Goal: Task Accomplishment & Management: Use online tool/utility

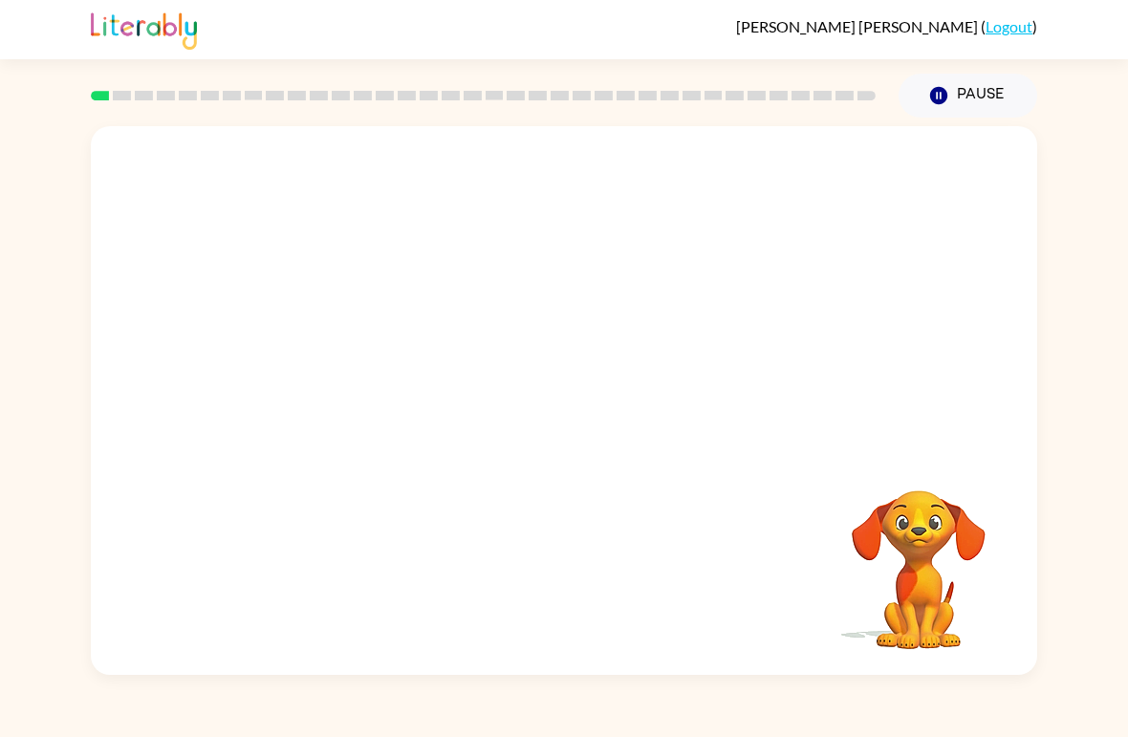
click at [969, 97] on button "Pause Pause" at bounding box center [967, 96] width 139 height 44
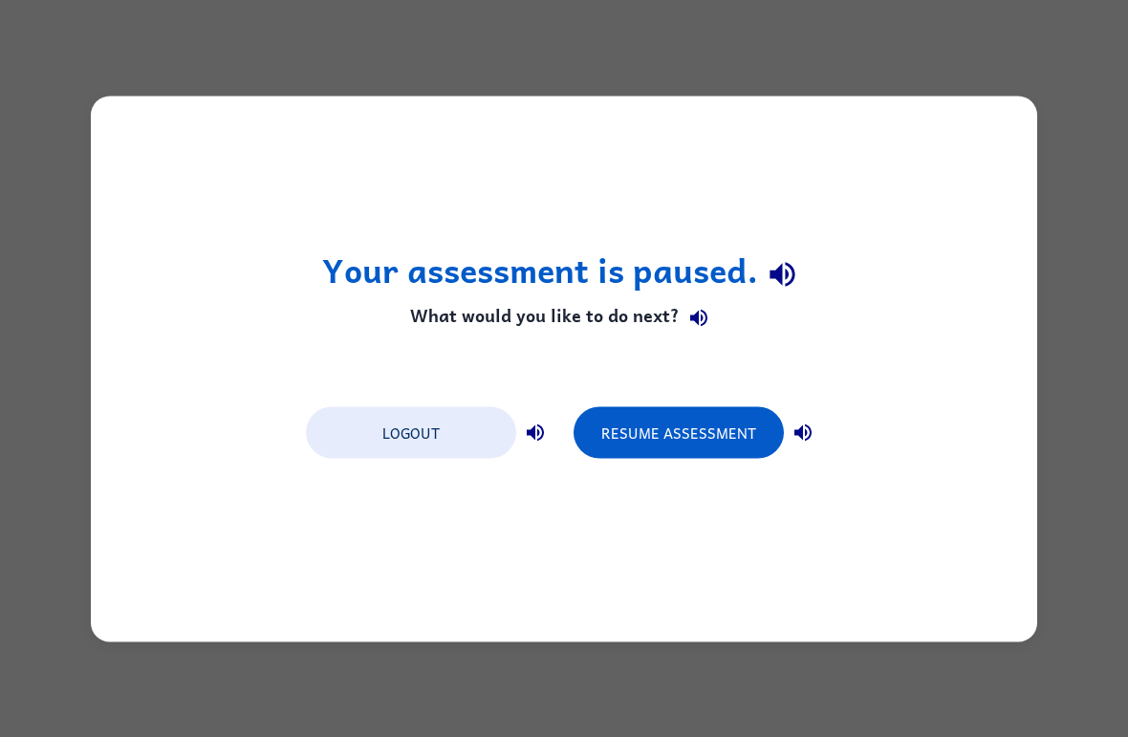
click at [724, 428] on button "Resume Assessment" at bounding box center [678, 432] width 210 height 52
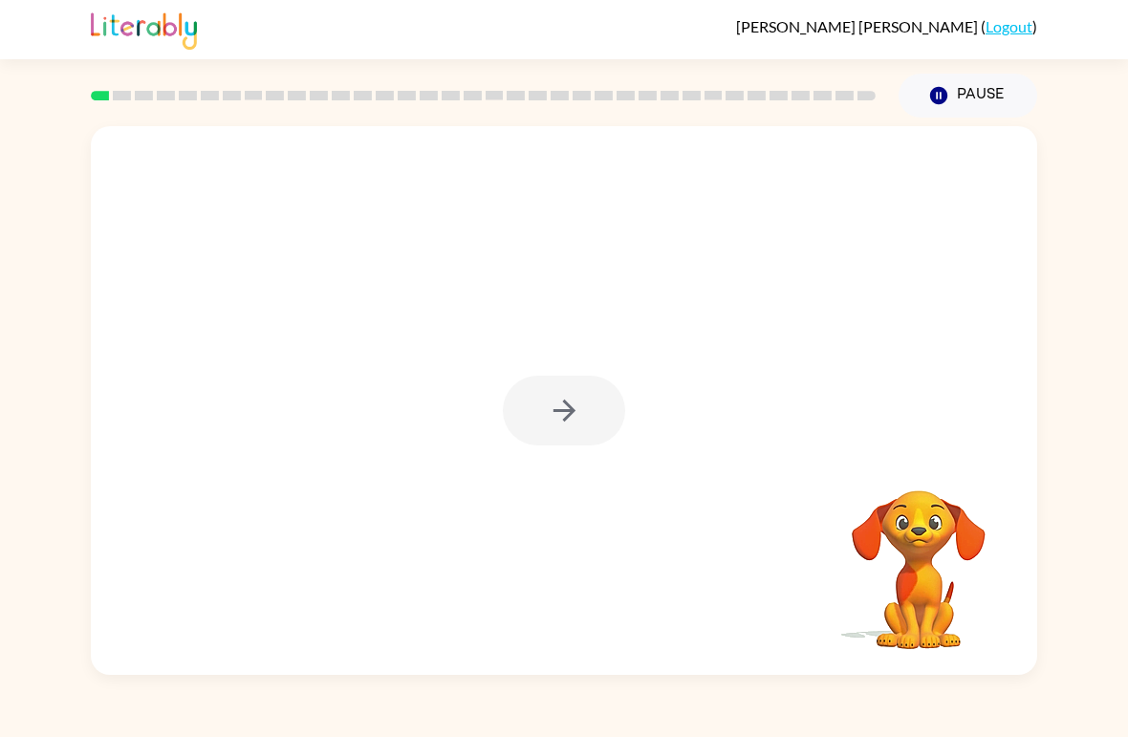
click at [577, 414] on div at bounding box center [564, 411] width 122 height 70
click at [591, 419] on button "button" at bounding box center [564, 411] width 122 height 70
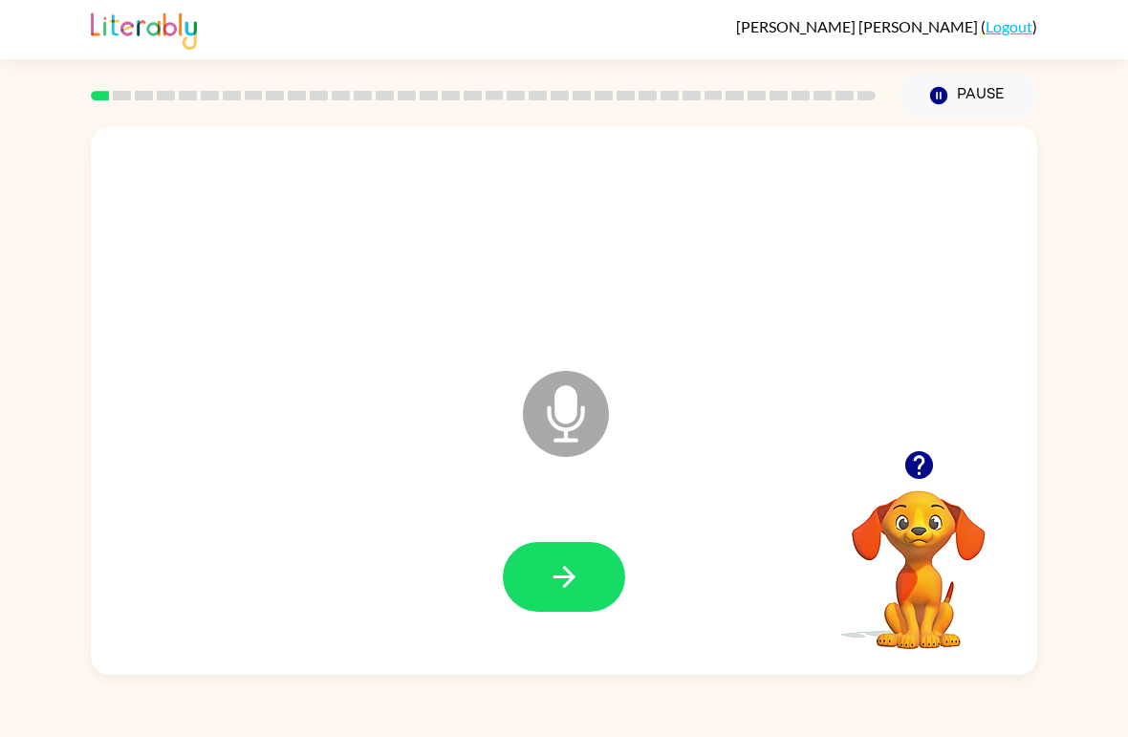
click at [592, 573] on button "button" at bounding box center [564, 577] width 122 height 70
click at [537, 570] on button "button" at bounding box center [564, 577] width 122 height 70
click at [530, 573] on button "button" at bounding box center [564, 577] width 122 height 70
click at [523, 566] on button "button" at bounding box center [564, 577] width 122 height 70
click at [573, 586] on icon "button" at bounding box center [564, 576] width 33 height 33
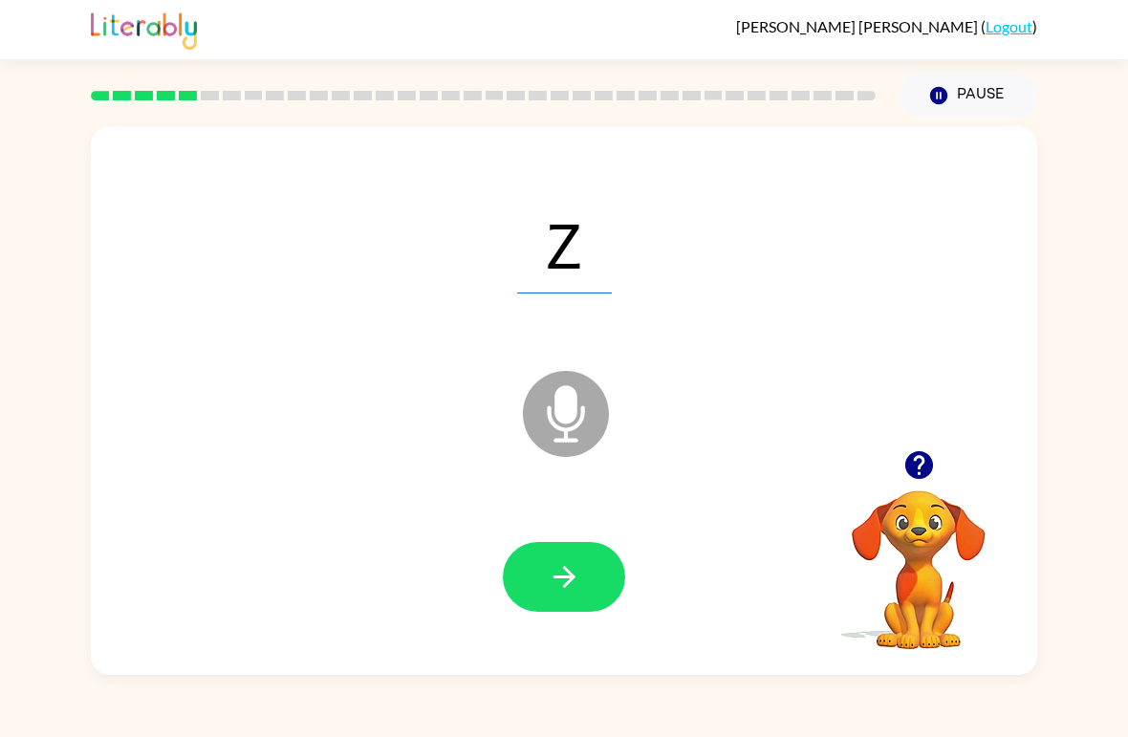
click at [541, 570] on button "button" at bounding box center [564, 577] width 122 height 70
click at [554, 588] on icon "button" at bounding box center [564, 576] width 33 height 33
click at [541, 588] on button "button" at bounding box center [564, 577] width 122 height 70
click at [543, 576] on button "button" at bounding box center [564, 577] width 122 height 70
click at [526, 578] on button "button" at bounding box center [564, 577] width 122 height 70
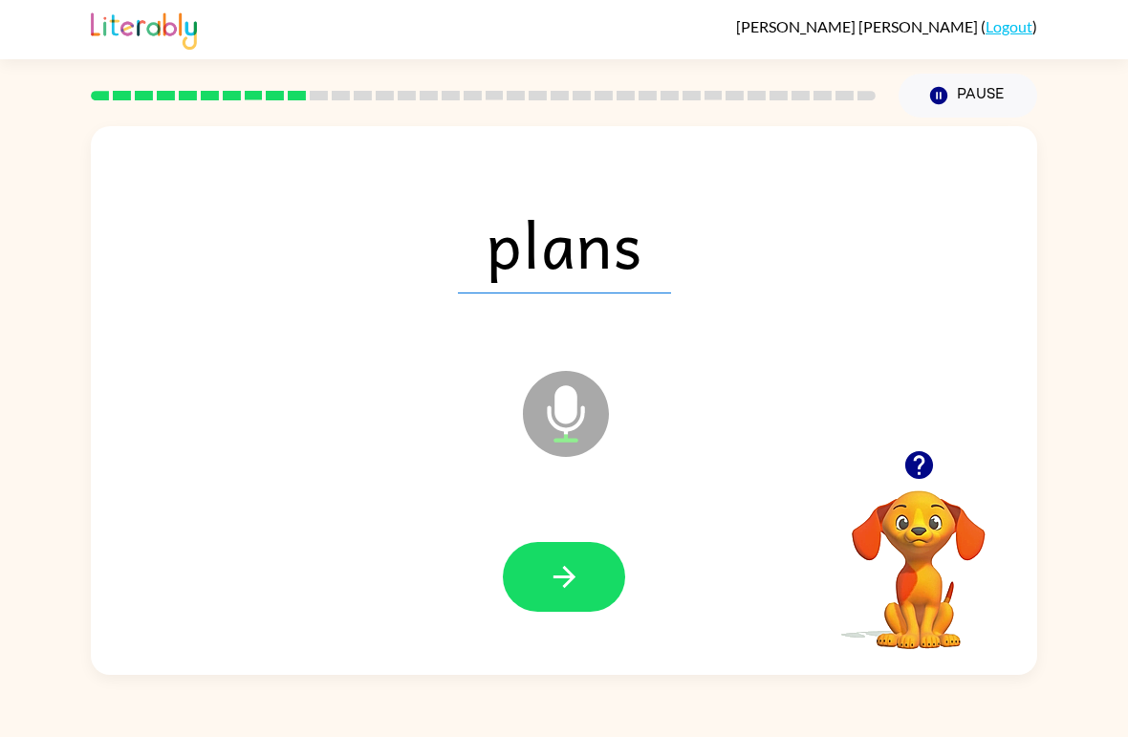
click at [536, 578] on button "button" at bounding box center [564, 577] width 122 height 70
click at [529, 564] on button "button" at bounding box center [564, 577] width 122 height 70
click at [540, 569] on button "button" at bounding box center [564, 577] width 122 height 70
click at [548, 583] on icon "button" at bounding box center [564, 576] width 33 height 33
click at [540, 597] on button "button" at bounding box center [564, 577] width 122 height 70
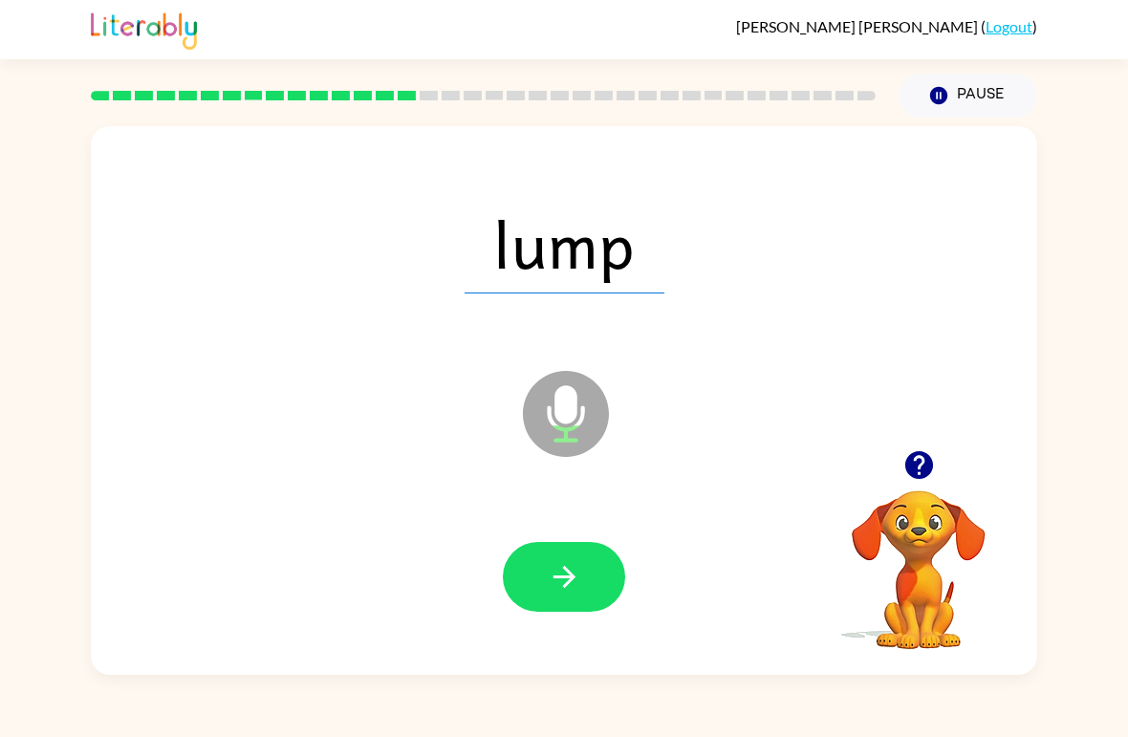
click at [548, 605] on button "button" at bounding box center [564, 577] width 122 height 70
click at [526, 587] on button "button" at bounding box center [564, 577] width 122 height 70
click at [549, 593] on icon "button" at bounding box center [564, 576] width 33 height 33
click at [556, 575] on icon "button" at bounding box center [564, 576] width 33 height 33
click at [543, 580] on button "button" at bounding box center [564, 577] width 122 height 70
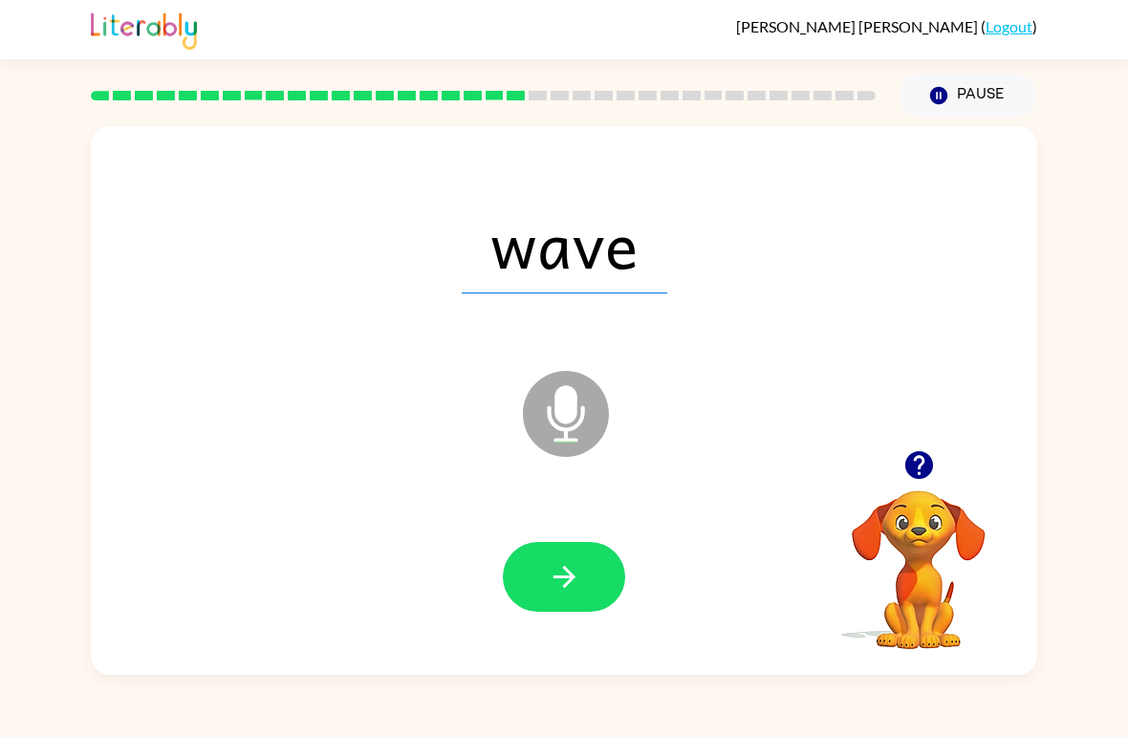
click at [528, 611] on button "button" at bounding box center [564, 577] width 122 height 70
click at [1107, 44] on div "[PERSON_NAME] ( Logout )" at bounding box center [564, 29] width 1128 height 59
click at [548, 579] on icon "button" at bounding box center [564, 576] width 33 height 33
click at [520, 587] on button "button" at bounding box center [564, 577] width 122 height 70
click at [522, 582] on button "button" at bounding box center [564, 577] width 122 height 70
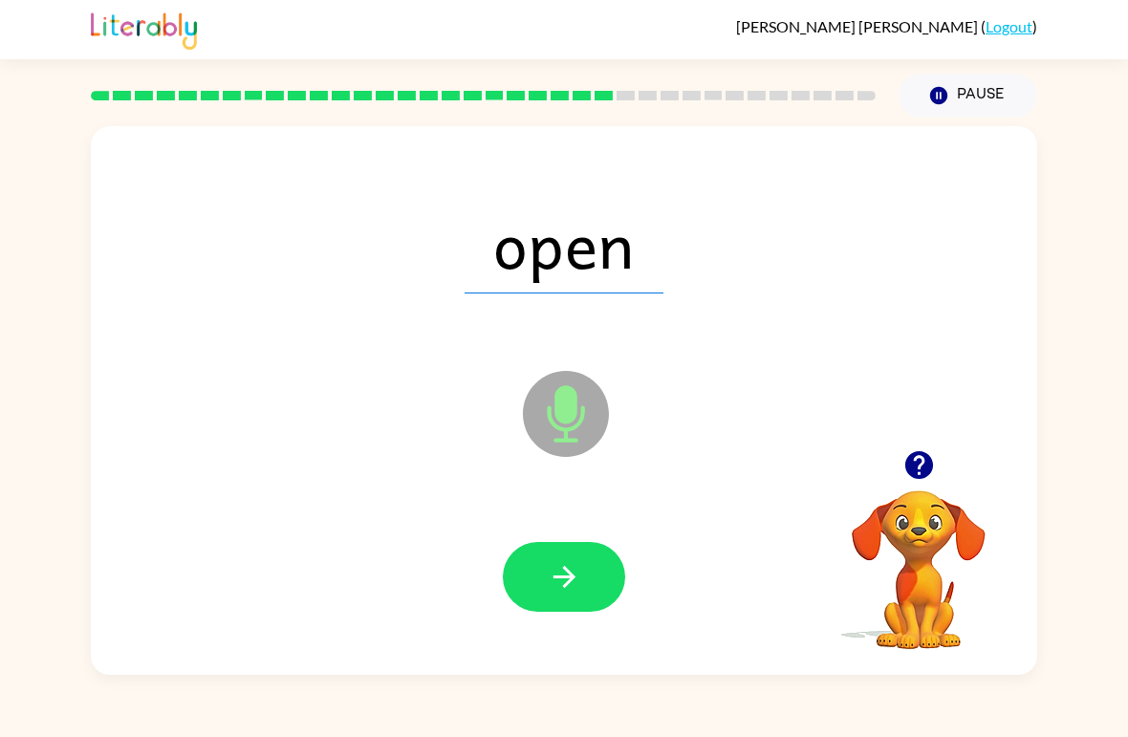
click at [536, 590] on button "button" at bounding box center [564, 577] width 122 height 70
click at [549, 587] on icon "button" at bounding box center [564, 576] width 33 height 33
click at [543, 580] on button "button" at bounding box center [564, 577] width 122 height 70
click at [554, 581] on icon "button" at bounding box center [564, 576] width 33 height 33
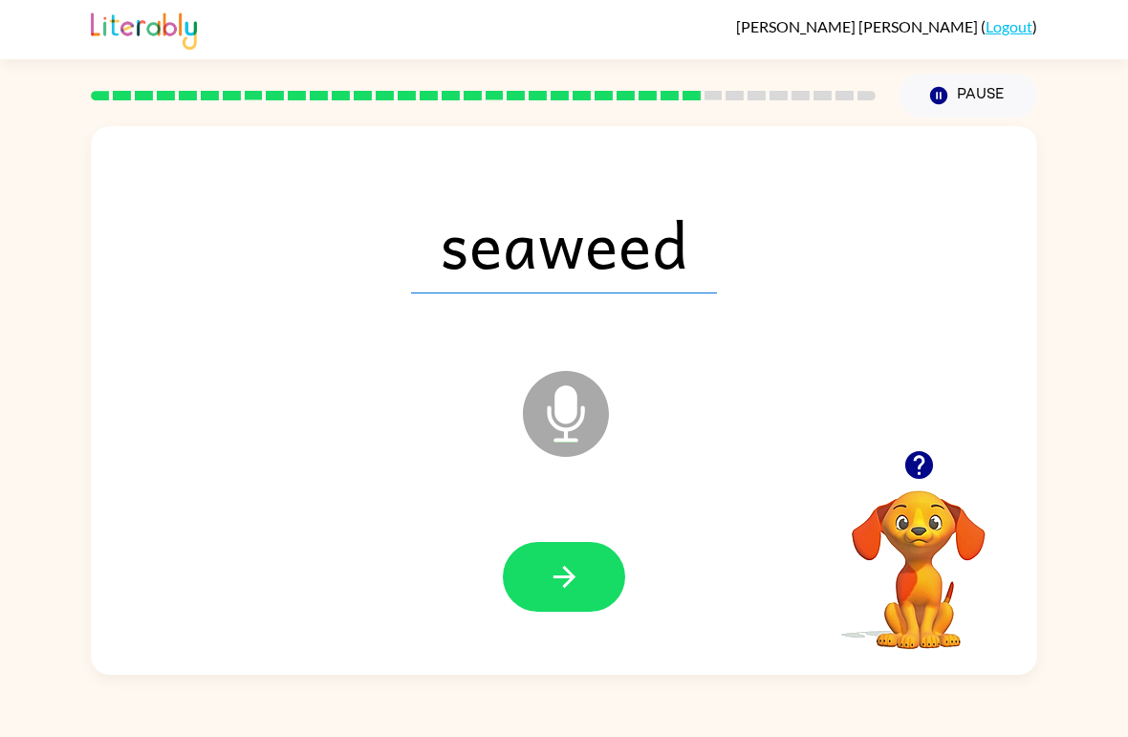
click at [554, 593] on icon "button" at bounding box center [564, 576] width 33 height 33
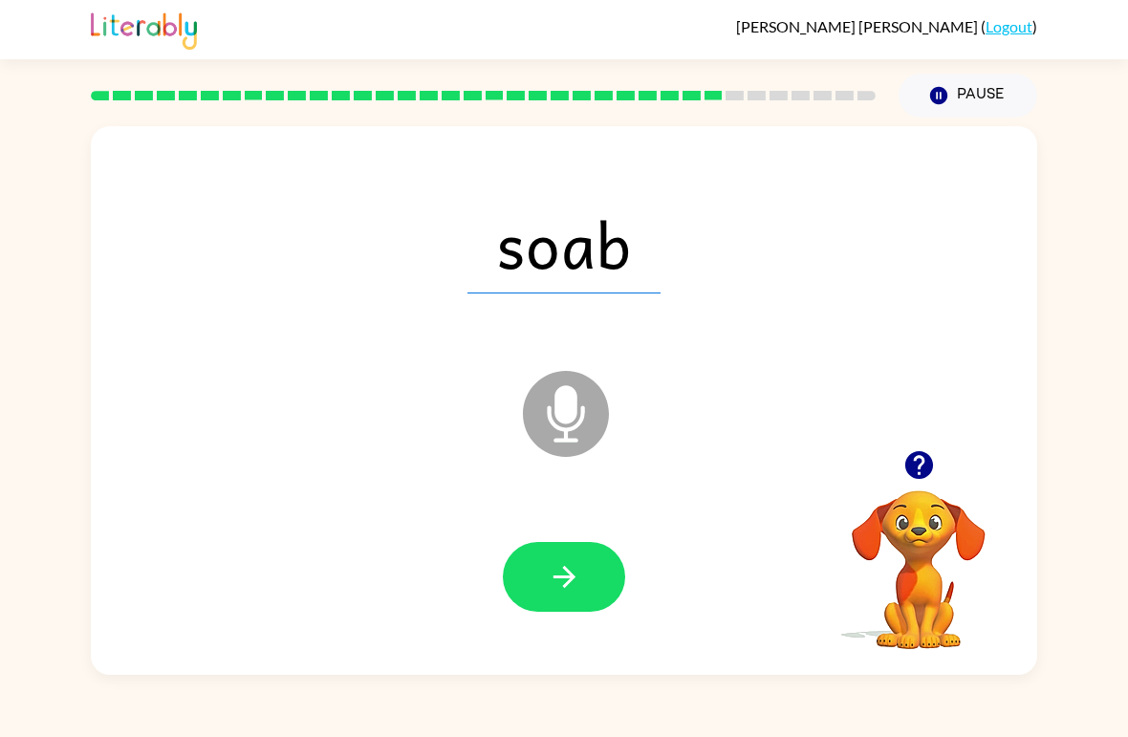
click at [522, 563] on button "button" at bounding box center [564, 577] width 122 height 70
click at [534, 579] on button "button" at bounding box center [564, 577] width 122 height 70
click at [532, 570] on button "button" at bounding box center [564, 577] width 122 height 70
click at [1091, 6] on div "[PERSON_NAME] ( Logout )" at bounding box center [564, 29] width 1128 height 59
click at [541, 571] on button "button" at bounding box center [564, 577] width 122 height 70
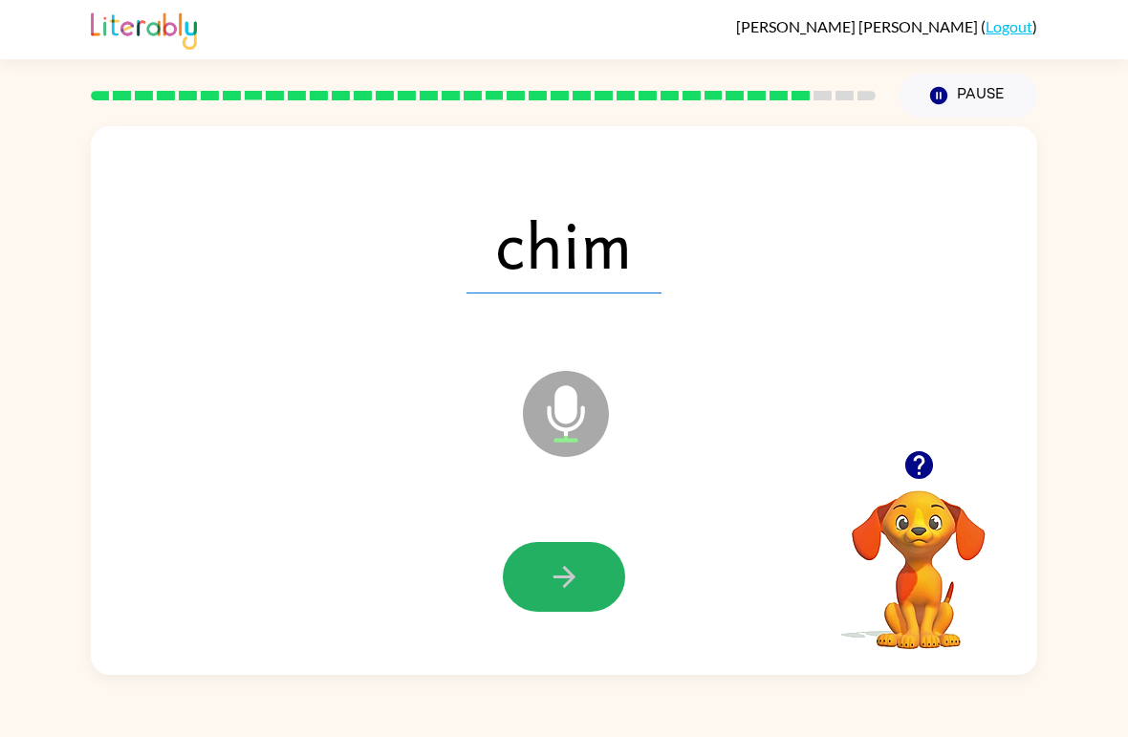
click at [545, 583] on button "button" at bounding box center [564, 577] width 122 height 70
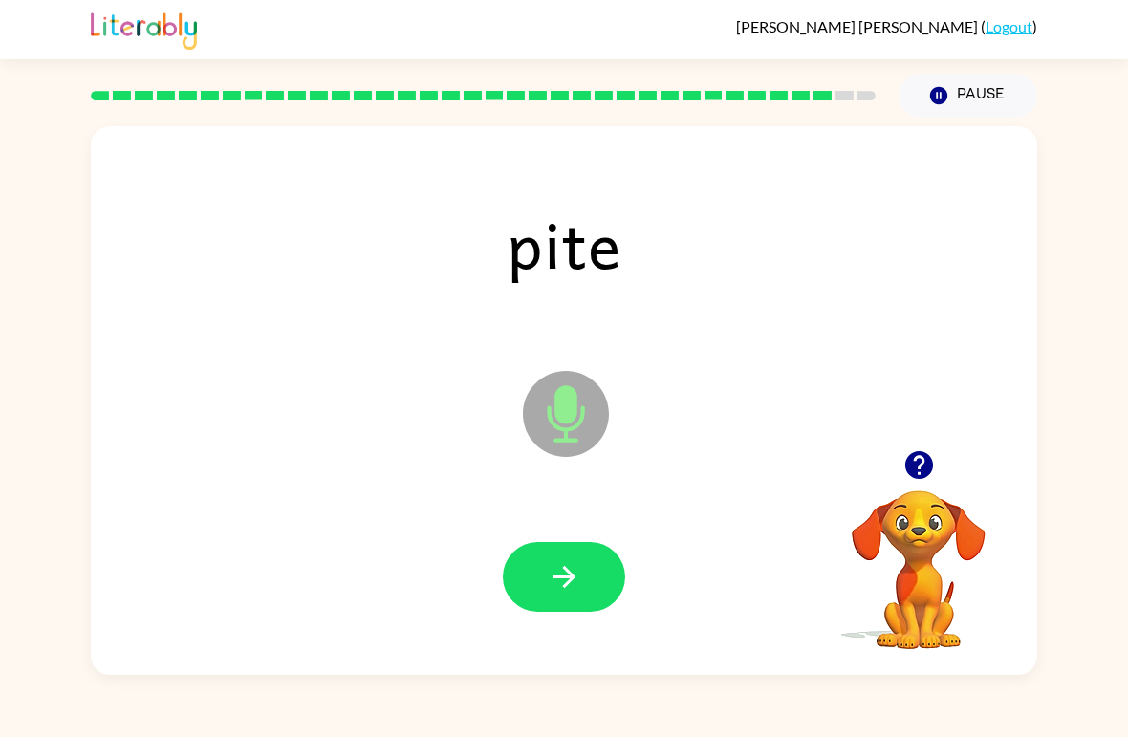
click at [557, 550] on button "button" at bounding box center [564, 577] width 122 height 70
click at [549, 570] on icon "button" at bounding box center [564, 576] width 33 height 33
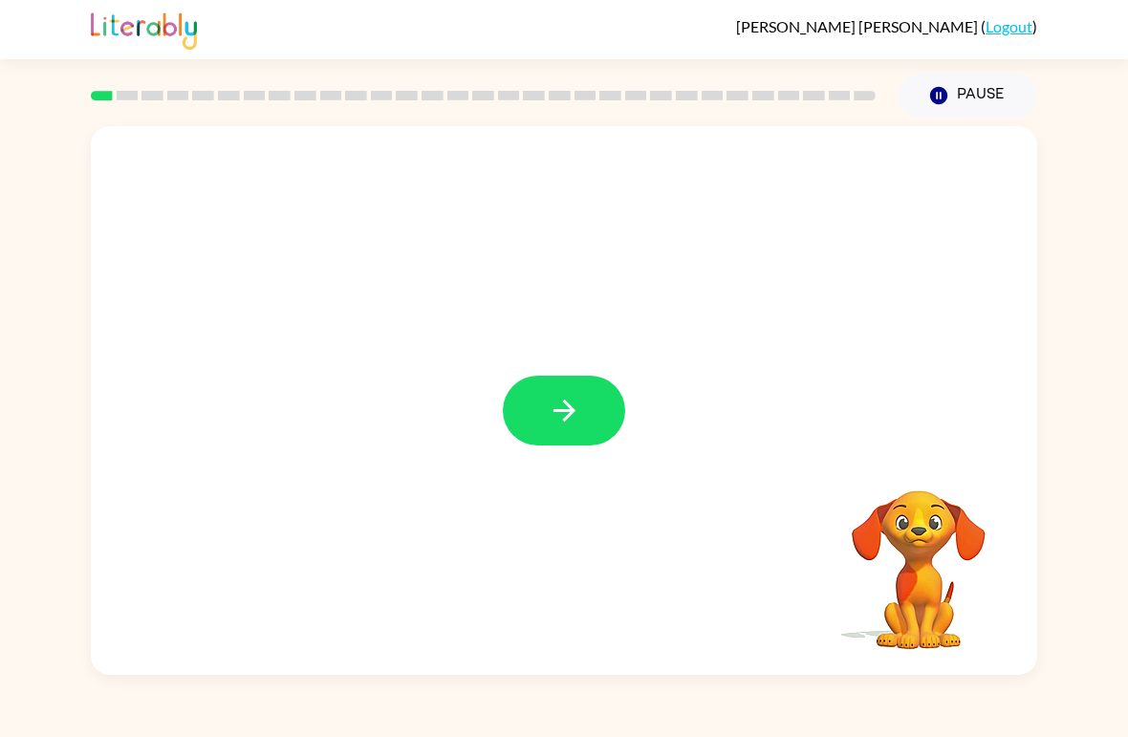
click at [573, 408] on icon "button" at bounding box center [564, 410] width 33 height 33
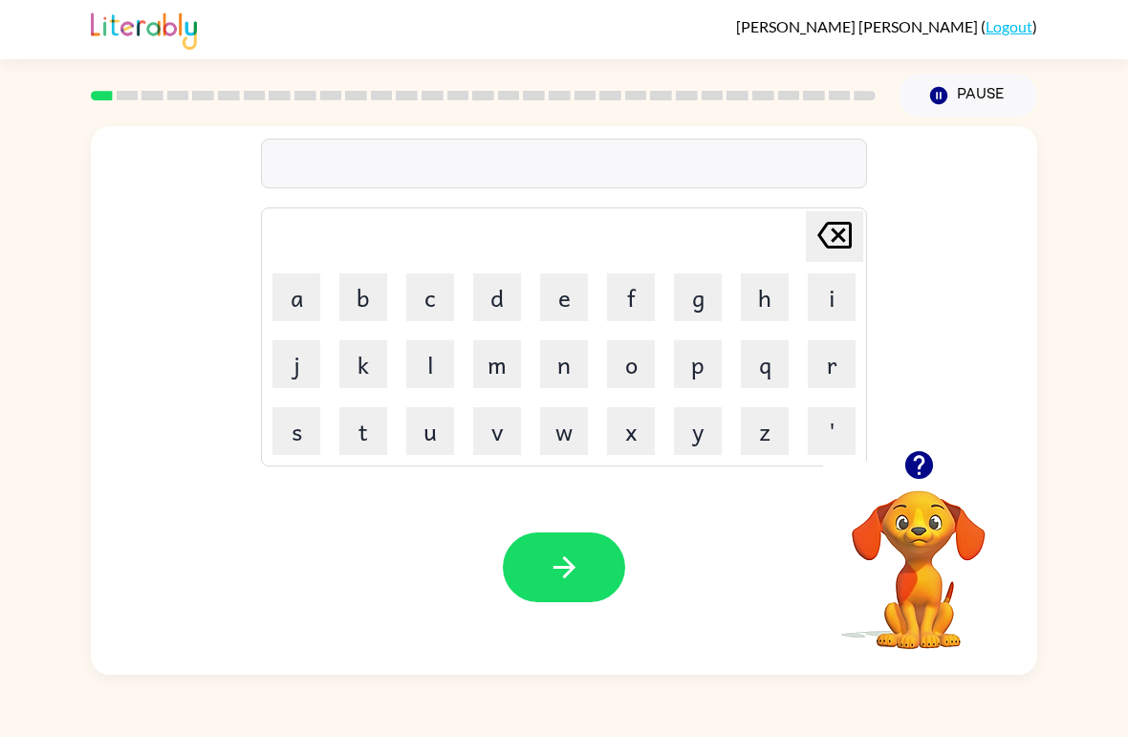
click at [830, 384] on button "r" at bounding box center [831, 364] width 48 height 48
click at [419, 422] on button "u" at bounding box center [430, 431] width 48 height 48
click at [386, 293] on button "b" at bounding box center [363, 297] width 48 height 48
click at [546, 585] on button "button" at bounding box center [564, 567] width 122 height 70
click at [500, 363] on button "m" at bounding box center [497, 364] width 48 height 48
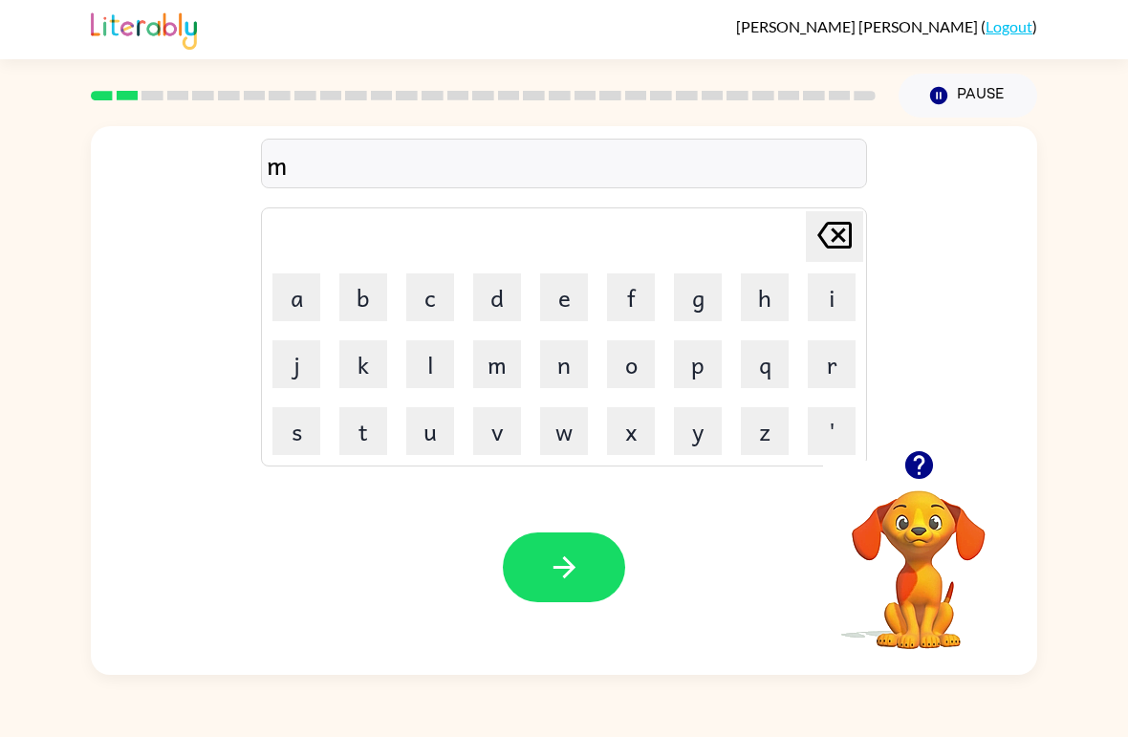
click at [633, 358] on button "o" at bounding box center [631, 364] width 48 height 48
click at [351, 432] on button "t" at bounding box center [363, 431] width 48 height 48
click at [763, 307] on button "h" at bounding box center [765, 297] width 48 height 48
click at [846, 247] on icon at bounding box center [834, 235] width 34 height 27
click at [845, 246] on icon "Delete Delete last character input" at bounding box center [834, 235] width 46 height 46
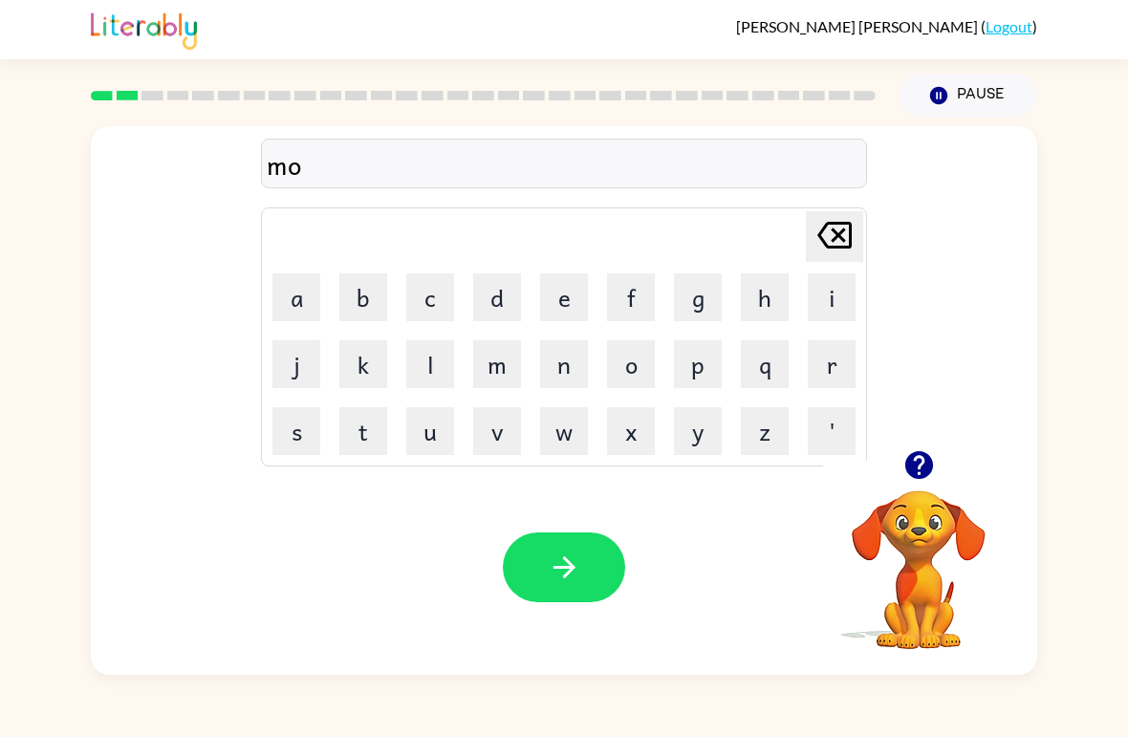
click at [427, 436] on button "u" at bounding box center [430, 431] width 48 height 48
click at [368, 438] on button "t" at bounding box center [363, 431] width 48 height 48
click at [768, 305] on button "h" at bounding box center [765, 297] width 48 height 48
click at [605, 578] on button "button" at bounding box center [564, 567] width 122 height 70
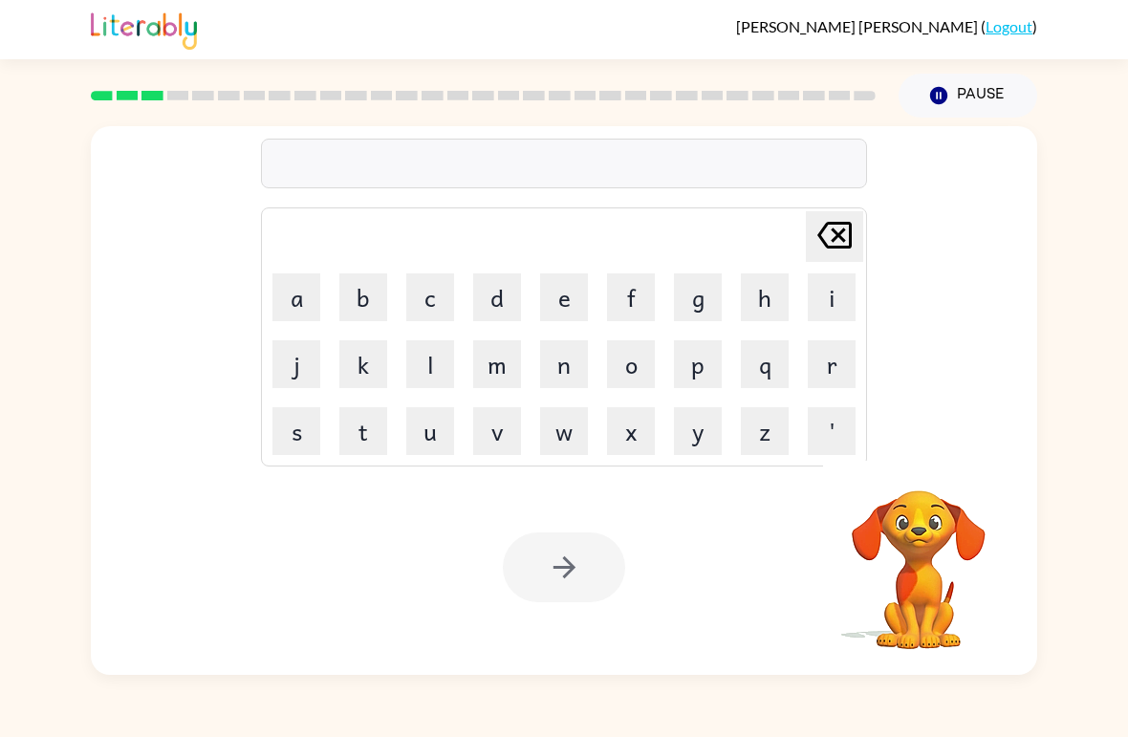
click at [494, 298] on button "d" at bounding box center [497, 297] width 48 height 48
click at [559, 301] on button "e" at bounding box center [564, 297] width 48 height 48
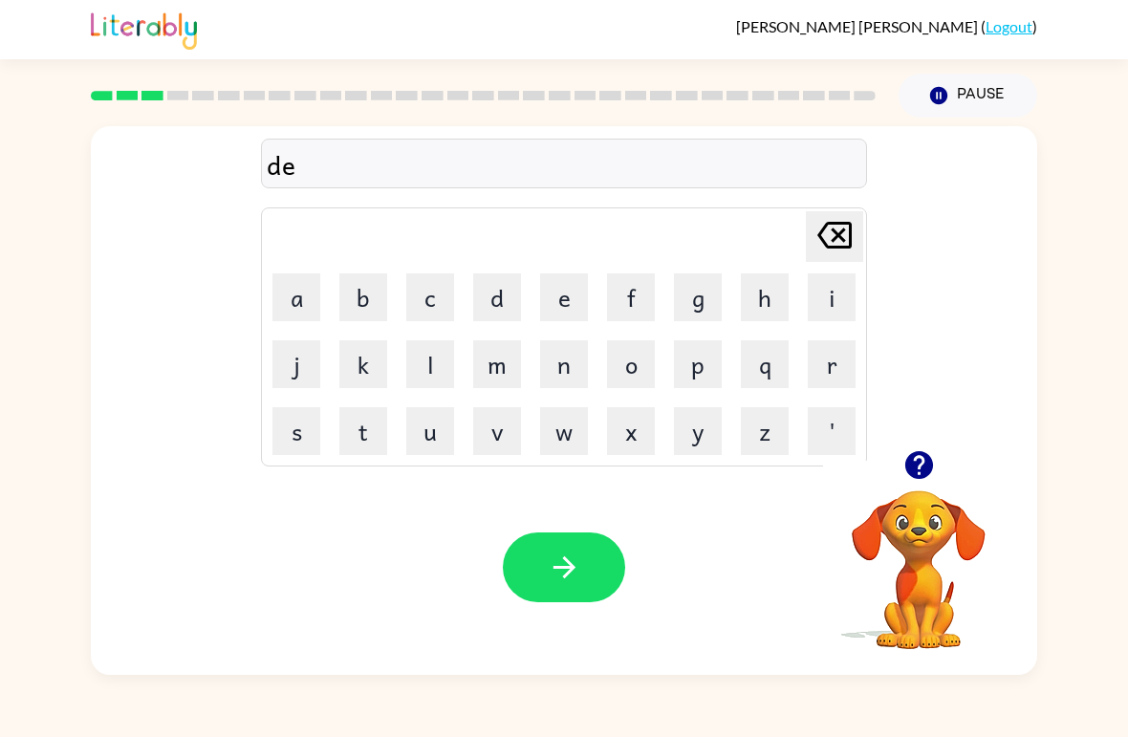
click at [574, 362] on button "n" at bounding box center [564, 364] width 48 height 48
click at [555, 526] on div "Your browser must support playing .mp4 files to use Literably. Please try using…" at bounding box center [564, 567] width 946 height 215
click at [551, 561] on icon "button" at bounding box center [564, 566] width 33 height 33
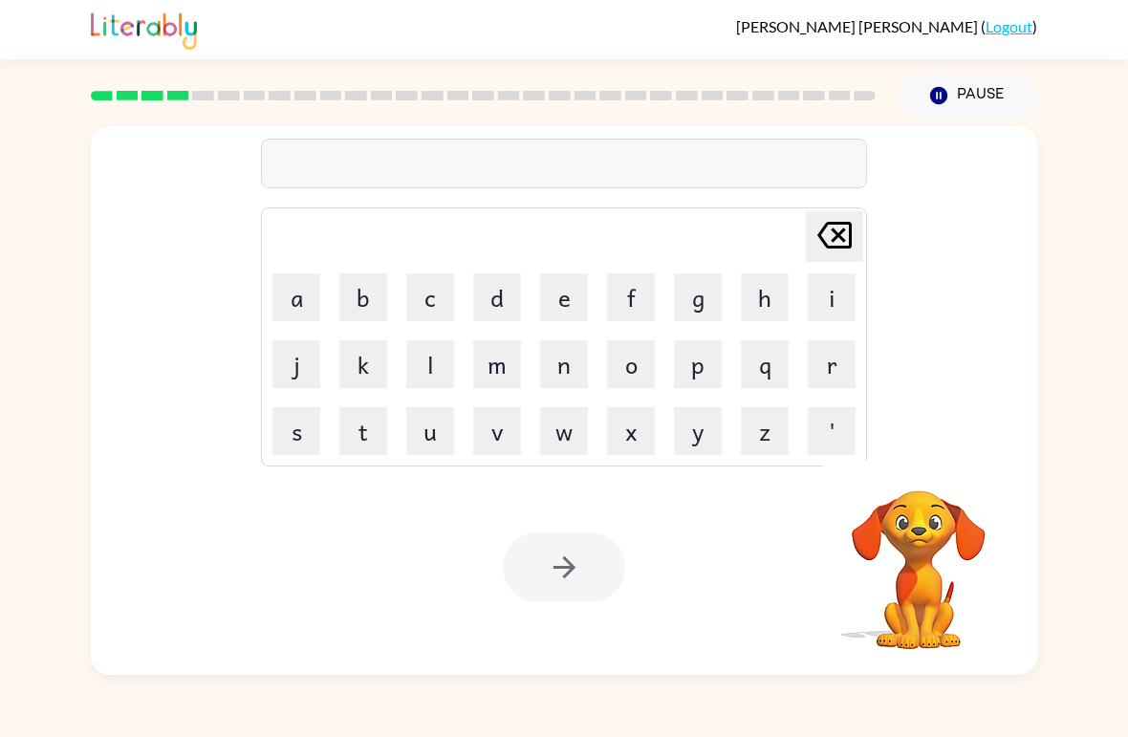
click at [288, 429] on button "s" at bounding box center [296, 431] width 48 height 48
click at [690, 378] on button "p" at bounding box center [698, 364] width 48 height 48
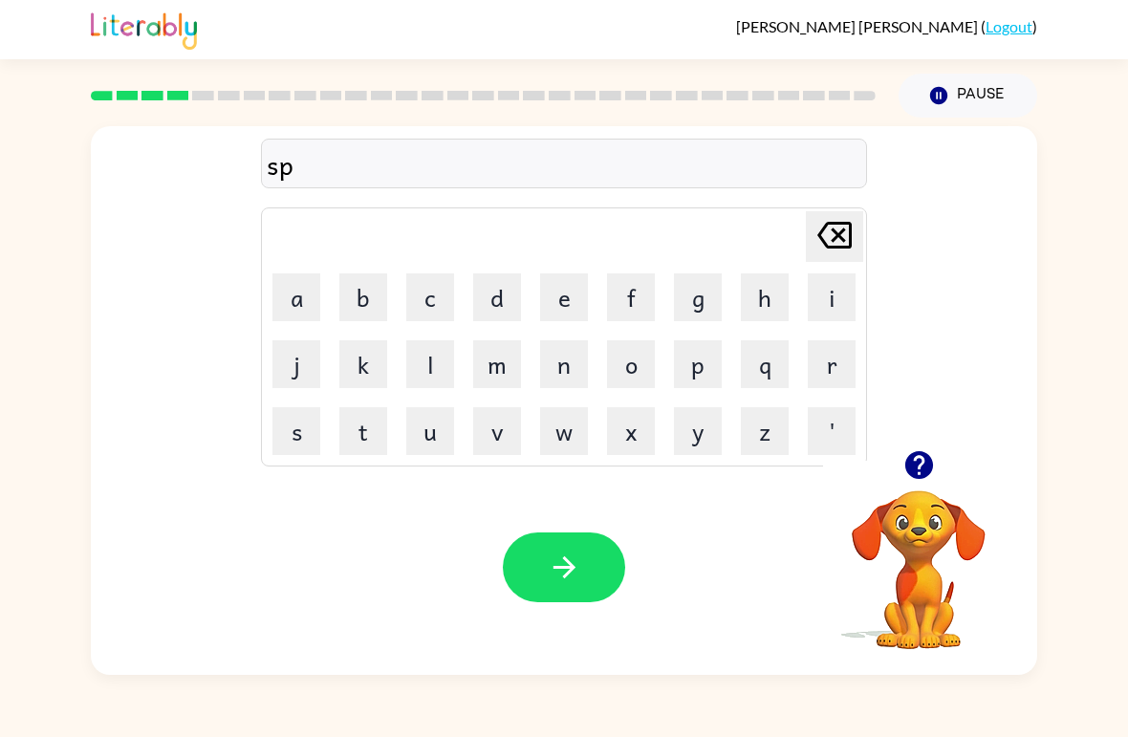
click at [633, 368] on button "o" at bounding box center [631, 364] width 48 height 48
click at [364, 437] on button "t" at bounding box center [363, 431] width 48 height 48
click at [578, 558] on icon "button" at bounding box center [564, 566] width 33 height 33
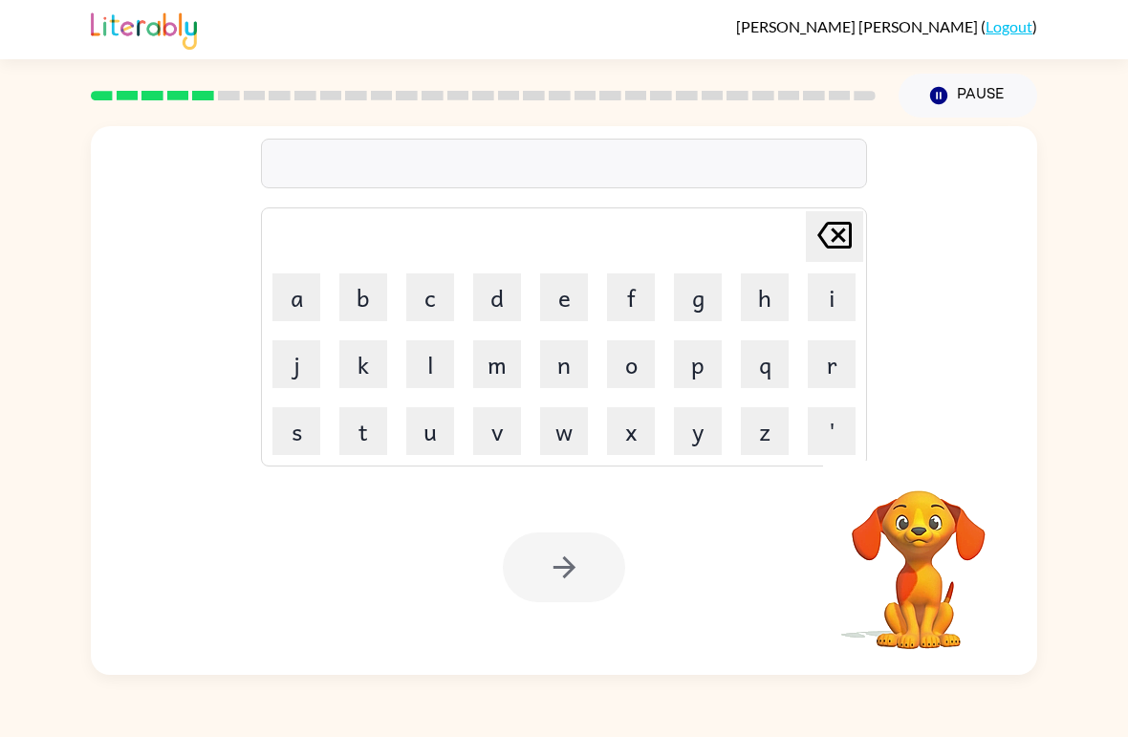
click at [282, 443] on button "s" at bounding box center [296, 431] width 48 height 48
click at [580, 436] on button "w" at bounding box center [564, 431] width 48 height 48
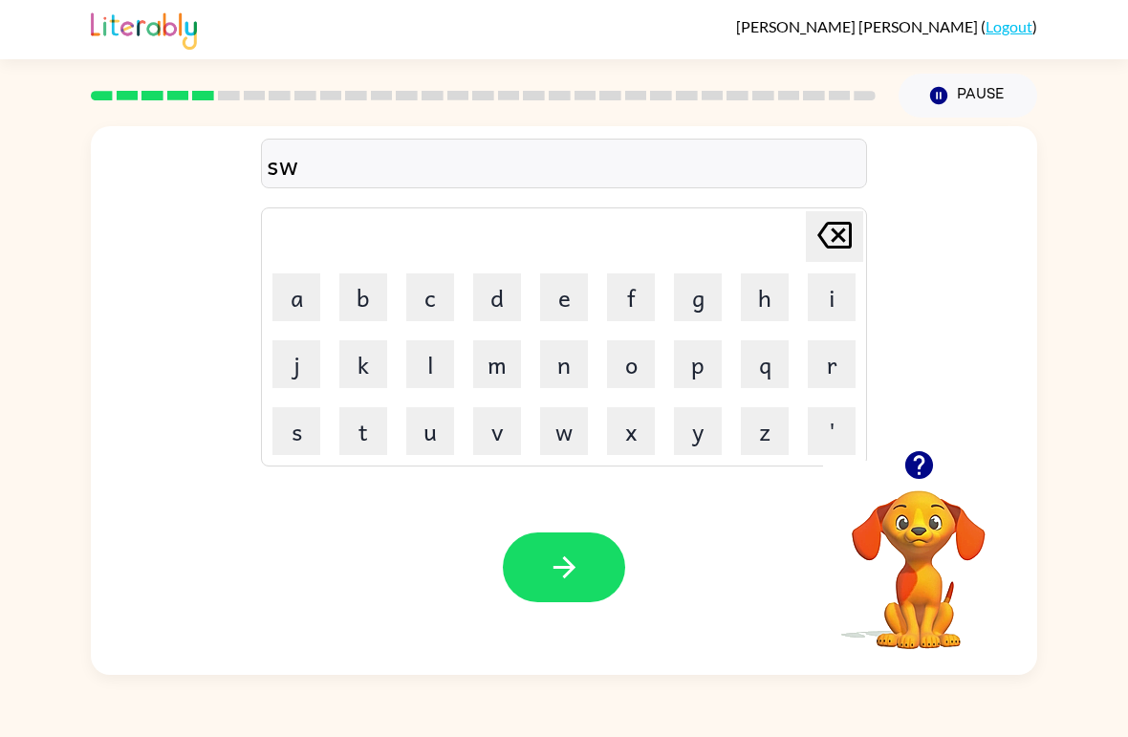
click at [557, 291] on button "e" at bounding box center [564, 297] width 48 height 48
click at [711, 362] on button "p" at bounding box center [698, 364] width 48 height 48
click at [348, 409] on button "t" at bounding box center [363, 431] width 48 height 48
click at [583, 566] on button "button" at bounding box center [564, 567] width 122 height 70
click at [693, 359] on button "p" at bounding box center [698, 364] width 48 height 48
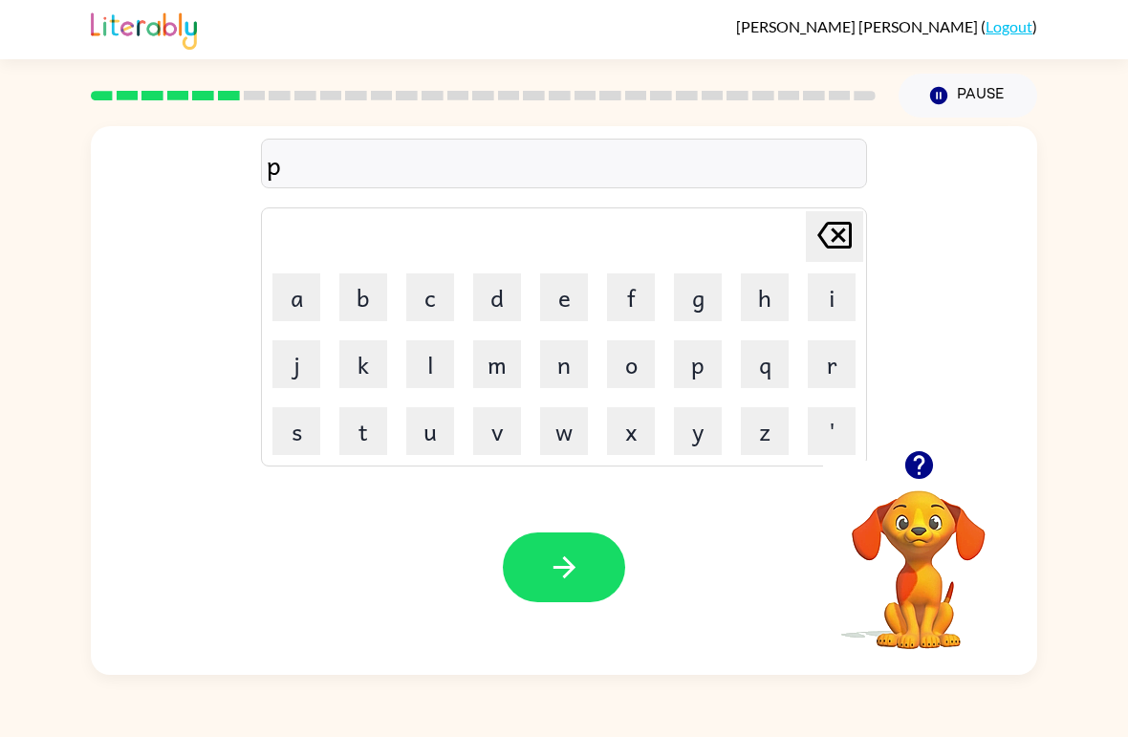
click at [832, 284] on button "i" at bounding box center [831, 297] width 48 height 48
click at [569, 278] on button "e" at bounding box center [564, 297] width 48 height 48
click at [538, 577] on button "button" at bounding box center [564, 567] width 122 height 70
click at [437, 298] on button "c" at bounding box center [430, 297] width 48 height 48
click at [294, 294] on button "a" at bounding box center [296, 297] width 48 height 48
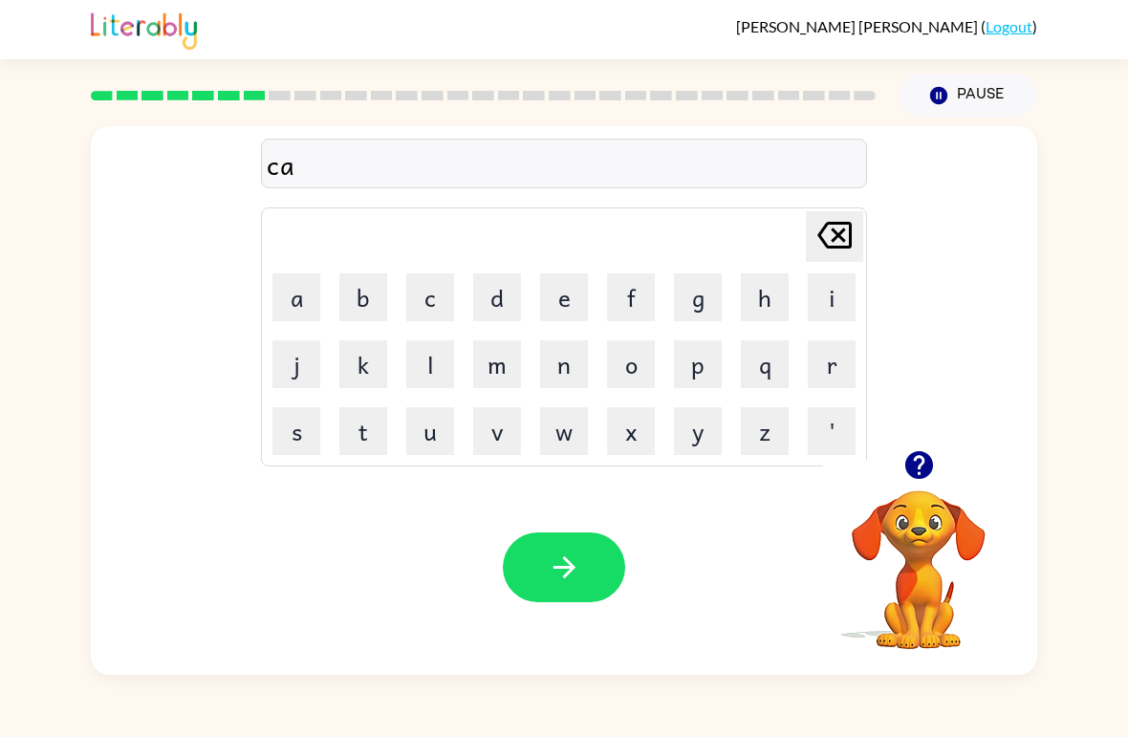
click at [577, 361] on button "n" at bounding box center [564, 364] width 48 height 48
click at [506, 288] on button "d" at bounding box center [497, 297] width 48 height 48
click at [434, 357] on button "l" at bounding box center [430, 364] width 48 height 48
click at [840, 230] on icon "Delete Delete last character input" at bounding box center [834, 235] width 46 height 46
click at [585, 286] on button "e" at bounding box center [564, 297] width 48 height 48
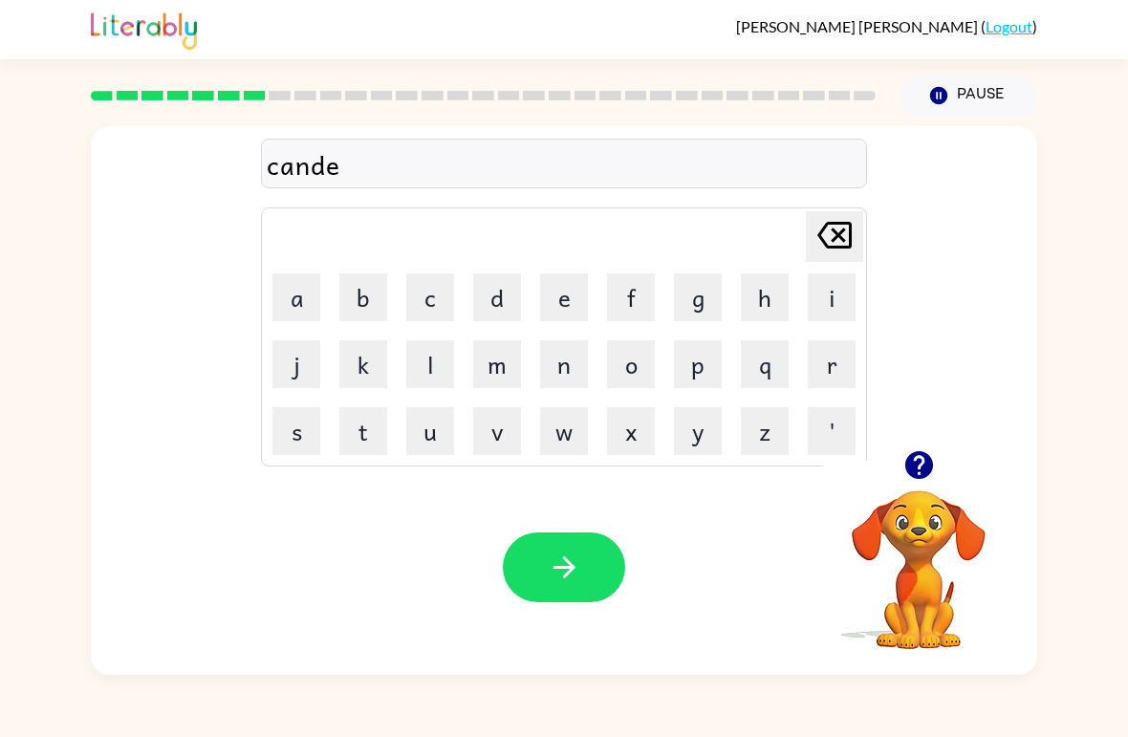
click at [438, 363] on button "l" at bounding box center [430, 364] width 48 height 48
click at [595, 569] on button "button" at bounding box center [564, 567] width 122 height 70
click at [370, 289] on button "b" at bounding box center [363, 297] width 48 height 48
click at [303, 291] on button "a" at bounding box center [296, 297] width 48 height 48
click at [357, 451] on button "t" at bounding box center [363, 431] width 48 height 48
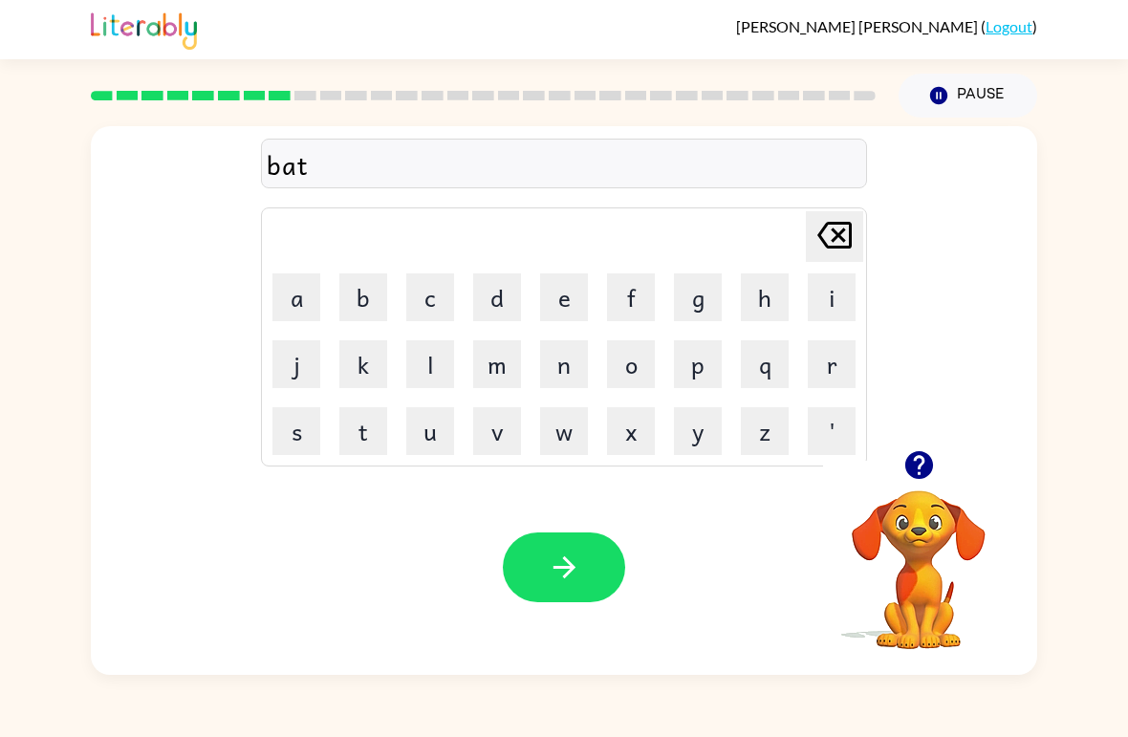
click at [766, 307] on button "h" at bounding box center [765, 297] width 48 height 48
click at [563, 576] on icon "button" at bounding box center [564, 566] width 33 height 33
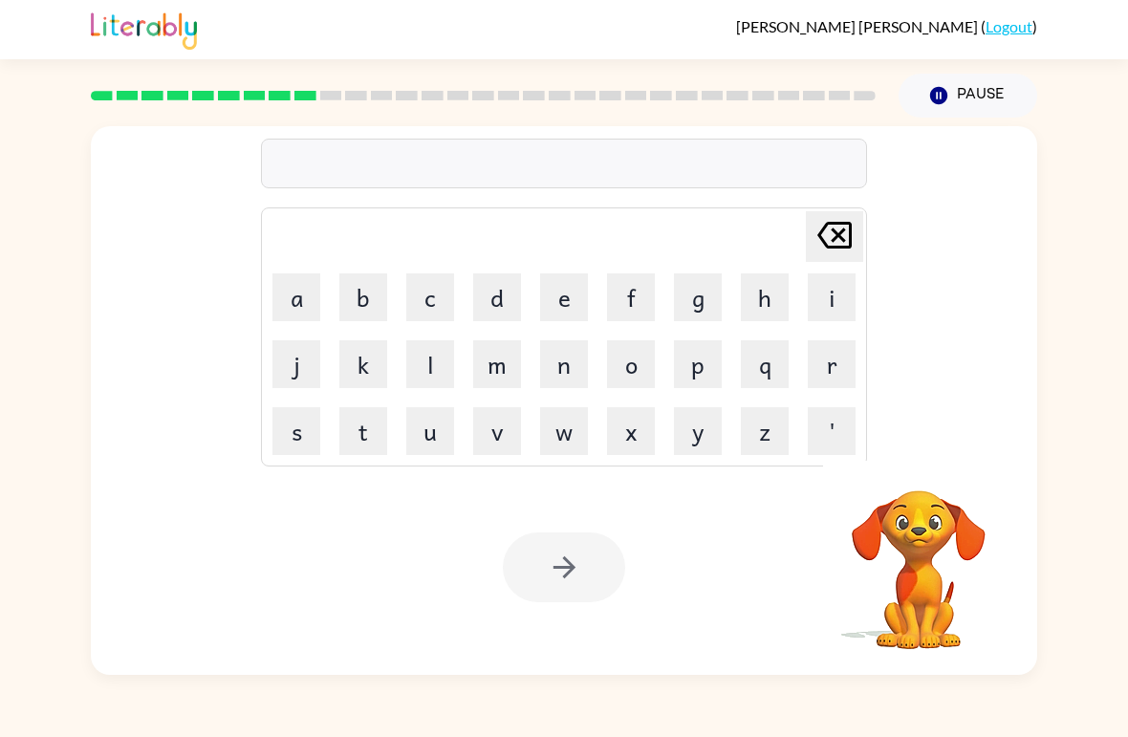
click at [421, 304] on button "c" at bounding box center [430, 297] width 48 height 48
click at [419, 362] on button "l" at bounding box center [430, 364] width 48 height 48
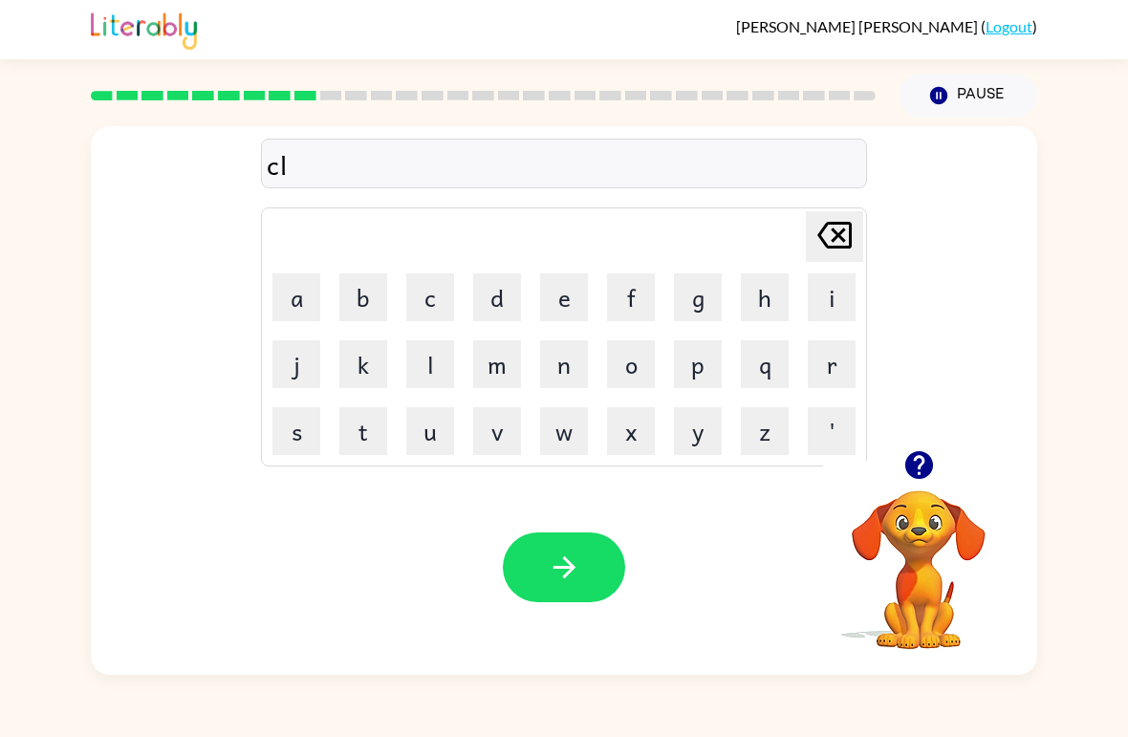
click at [637, 351] on button "o" at bounding box center [631, 364] width 48 height 48
click at [562, 419] on button "w" at bounding box center [564, 431] width 48 height 48
click at [567, 340] on button "n" at bounding box center [564, 364] width 48 height 48
click at [579, 554] on icon "button" at bounding box center [564, 566] width 33 height 33
click at [300, 439] on button "s" at bounding box center [296, 431] width 48 height 48
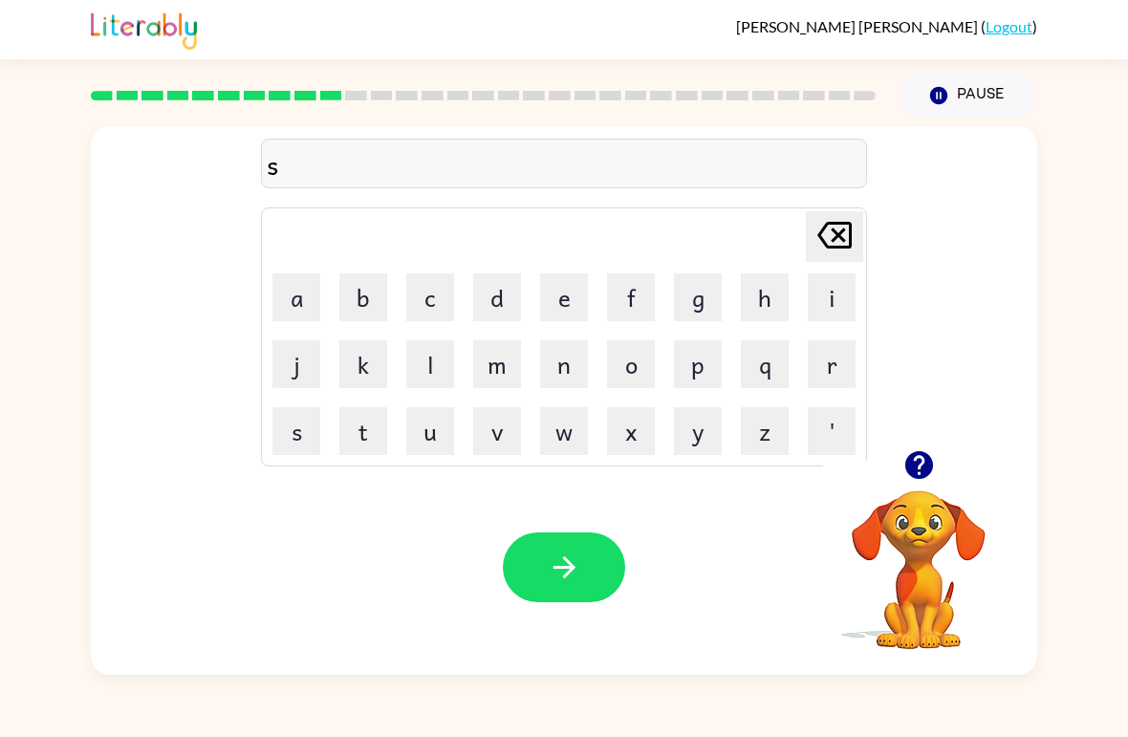
click at [630, 345] on button "o" at bounding box center [631, 364] width 48 height 48
click at [831, 226] on icon at bounding box center [834, 235] width 34 height 27
click at [761, 297] on button "h" at bounding box center [765, 297] width 48 height 48
click at [616, 355] on button "o" at bounding box center [631, 364] width 48 height 48
click at [429, 302] on button "c" at bounding box center [430, 297] width 48 height 48
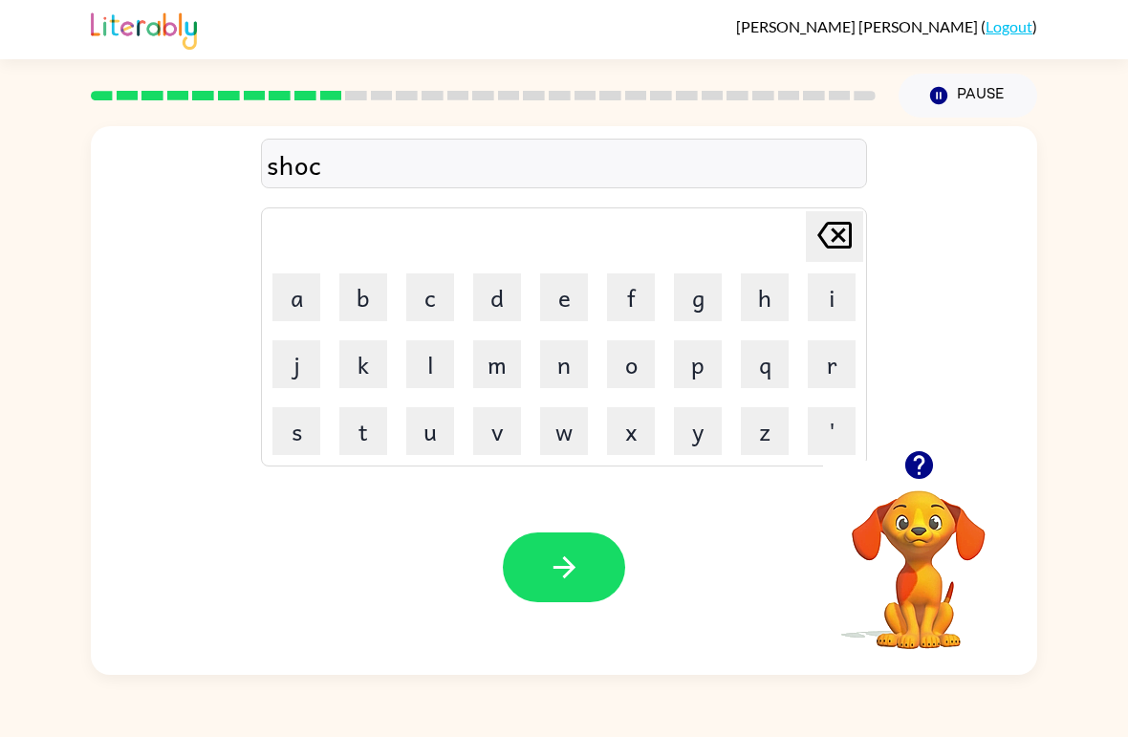
click at [356, 352] on button "k" at bounding box center [363, 364] width 48 height 48
click at [570, 573] on icon "button" at bounding box center [564, 566] width 33 height 33
click at [702, 297] on button "g" at bounding box center [698, 297] width 48 height 48
click at [277, 288] on button "a" at bounding box center [296, 297] width 48 height 48
click at [290, 419] on button "s" at bounding box center [296, 431] width 48 height 48
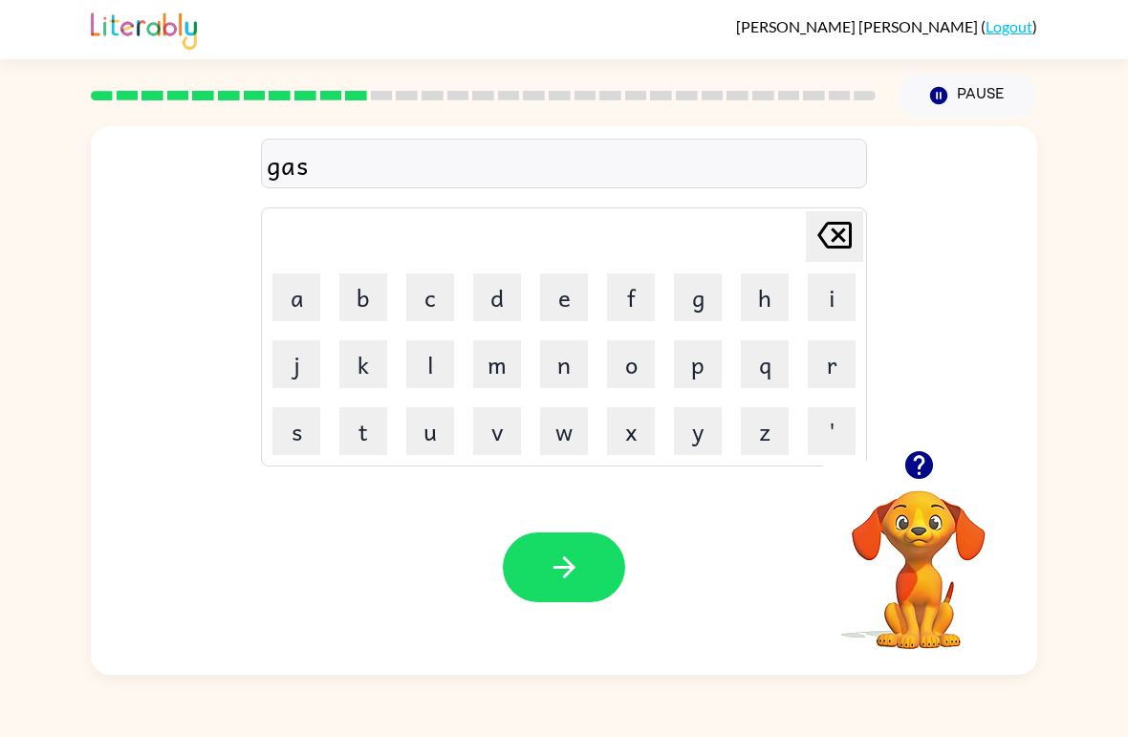
click at [579, 293] on button "e" at bounding box center [564, 297] width 48 height 48
click at [600, 565] on button "button" at bounding box center [564, 567] width 122 height 70
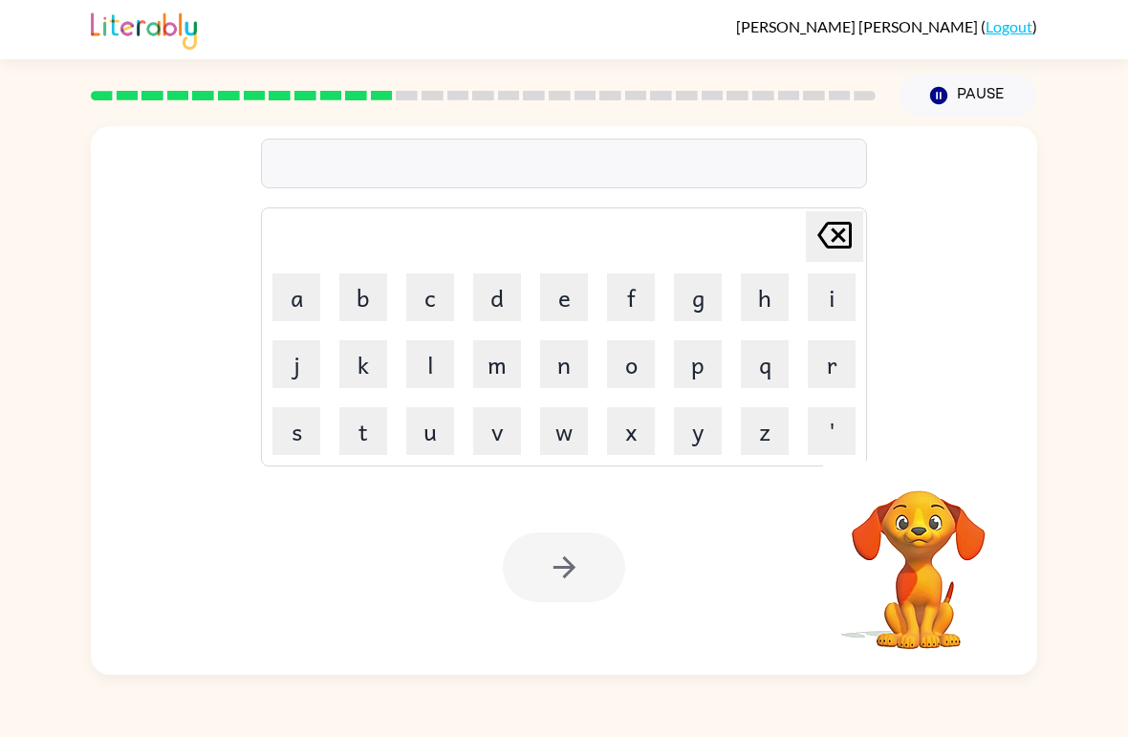
click at [570, 290] on button "e" at bounding box center [564, 297] width 48 height 48
click at [630, 432] on button "x" at bounding box center [631, 431] width 48 height 48
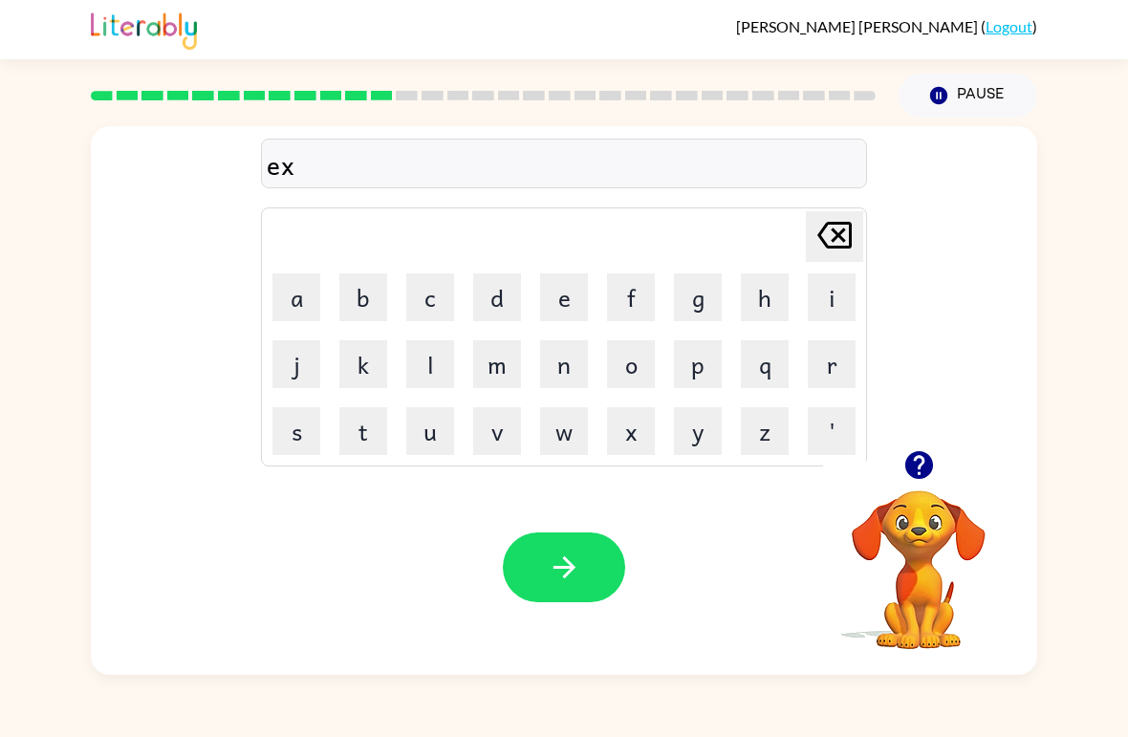
click at [694, 379] on button "p" at bounding box center [698, 364] width 48 height 48
click at [419, 363] on button "l" at bounding box center [430, 364] width 48 height 48
click at [631, 369] on button "o" at bounding box center [631, 364] width 48 height 48
click at [497, 288] on button "d" at bounding box center [497, 297] width 48 height 48
click at [580, 573] on icon "button" at bounding box center [564, 566] width 33 height 33
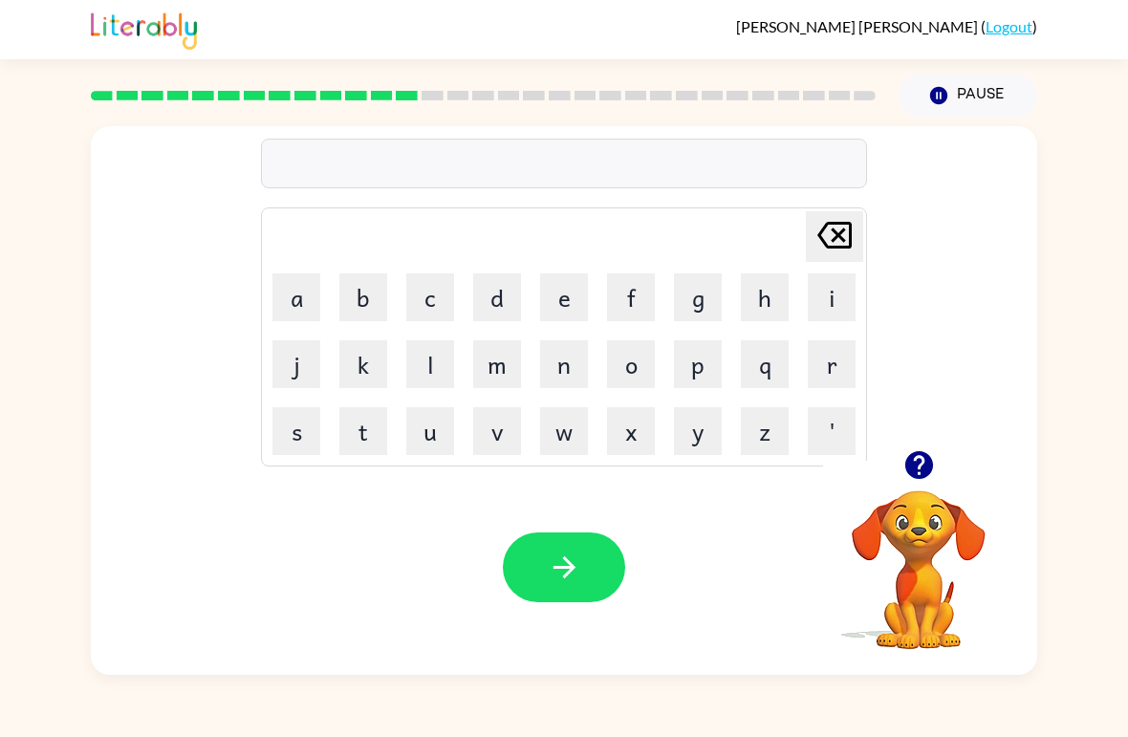
click at [566, 413] on button "w" at bounding box center [564, 431] width 48 height 48
click at [574, 294] on button "e" at bounding box center [564, 297] width 48 height 48
click at [572, 284] on button "e" at bounding box center [564, 297] width 48 height 48
click at [847, 221] on icon "Delete Delete last character input" at bounding box center [834, 235] width 46 height 46
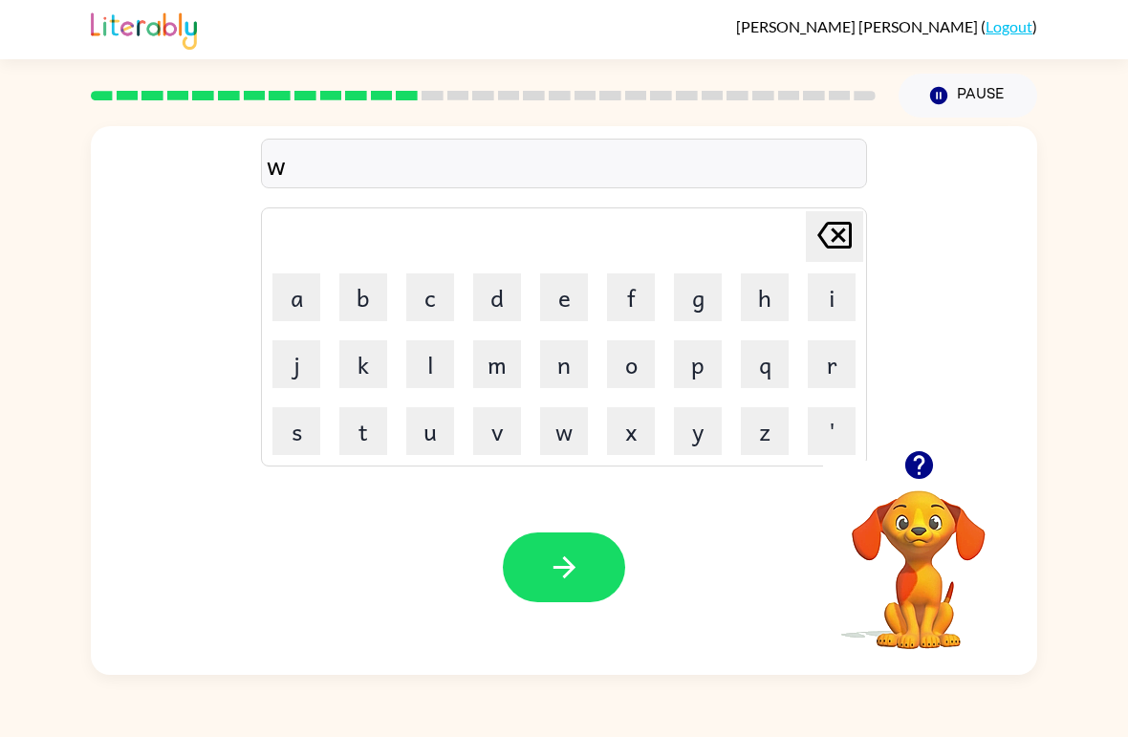
click at [849, 217] on icon "Delete Delete last character input" at bounding box center [834, 235] width 46 height 46
click at [305, 450] on button "s" at bounding box center [296, 431] width 48 height 48
click at [557, 432] on button "w" at bounding box center [564, 431] width 48 height 48
click at [547, 292] on button "e" at bounding box center [564, 297] width 48 height 48
click at [554, 292] on button "e" at bounding box center [564, 297] width 48 height 48
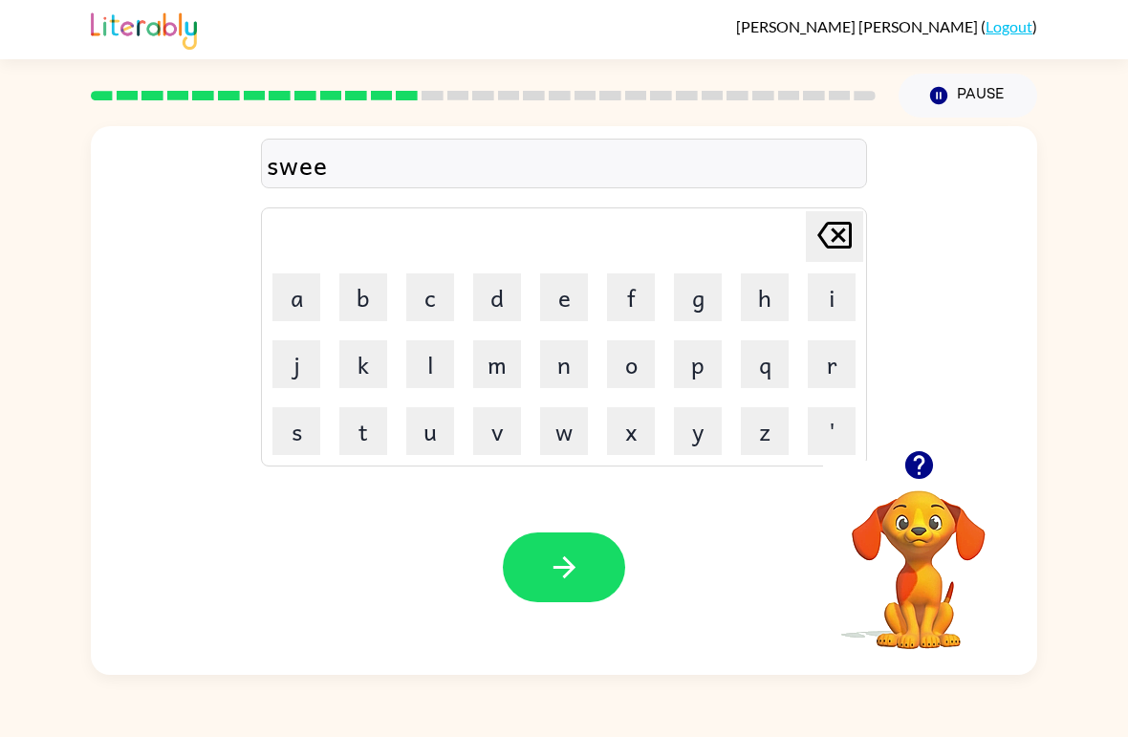
click at [356, 435] on button "t" at bounding box center [363, 431] width 48 height 48
click at [576, 369] on button "n" at bounding box center [564, 364] width 48 height 48
click at [808, 315] on button "i" at bounding box center [831, 297] width 48 height 48
click at [274, 414] on button "s" at bounding box center [296, 431] width 48 height 48
click at [558, 564] on icon "button" at bounding box center [564, 566] width 33 height 33
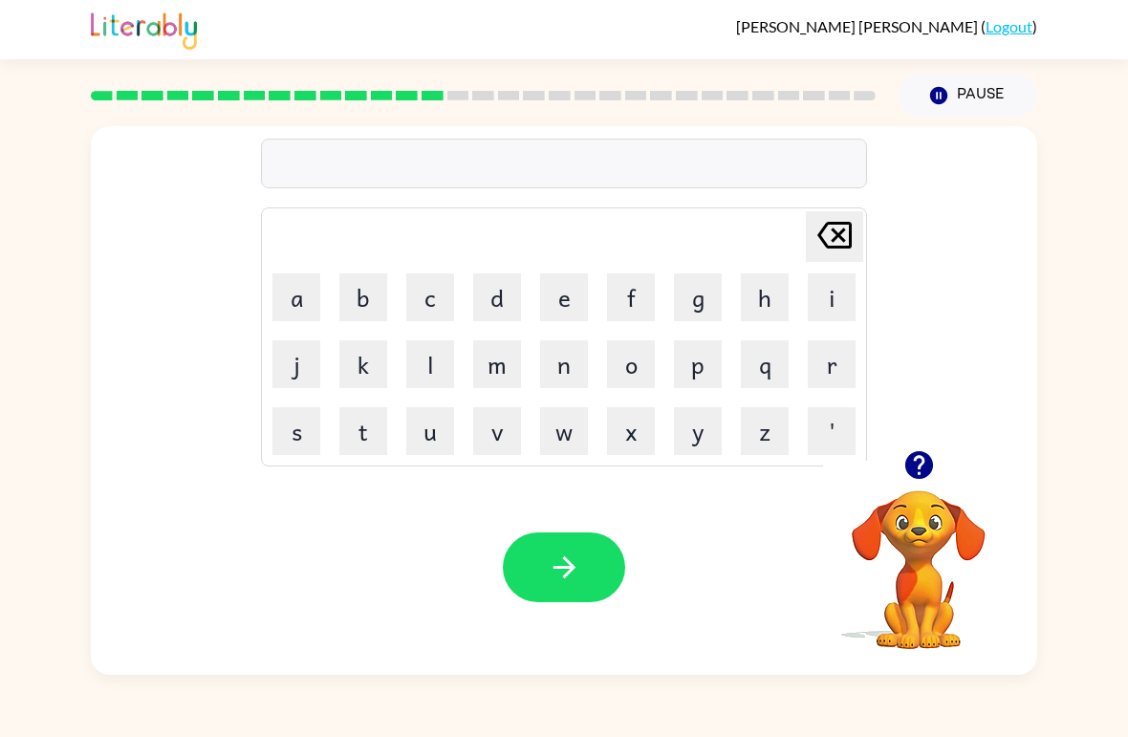
click at [742, 282] on button "h" at bounding box center [765, 297] width 48 height 48
click at [832, 300] on button "i" at bounding box center [831, 297] width 48 height 48
click at [699, 364] on button "p" at bounding box center [698, 364] width 48 height 48
click at [635, 359] on button "o" at bounding box center [631, 364] width 48 height 48
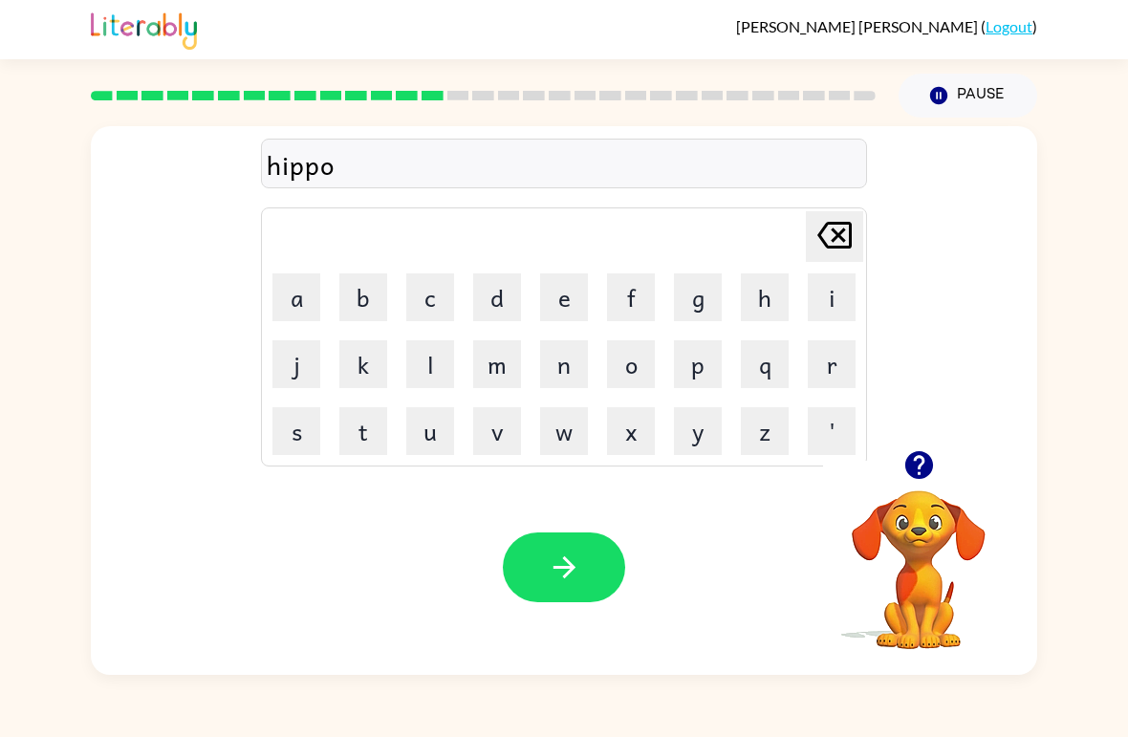
click at [609, 545] on button "button" at bounding box center [564, 567] width 122 height 70
click at [634, 282] on button "f" at bounding box center [631, 297] width 48 height 48
click at [645, 363] on button "o" at bounding box center [631, 364] width 48 height 48
click at [849, 367] on button "r" at bounding box center [831, 364] width 48 height 48
click at [374, 357] on button "k" at bounding box center [363, 364] width 48 height 48
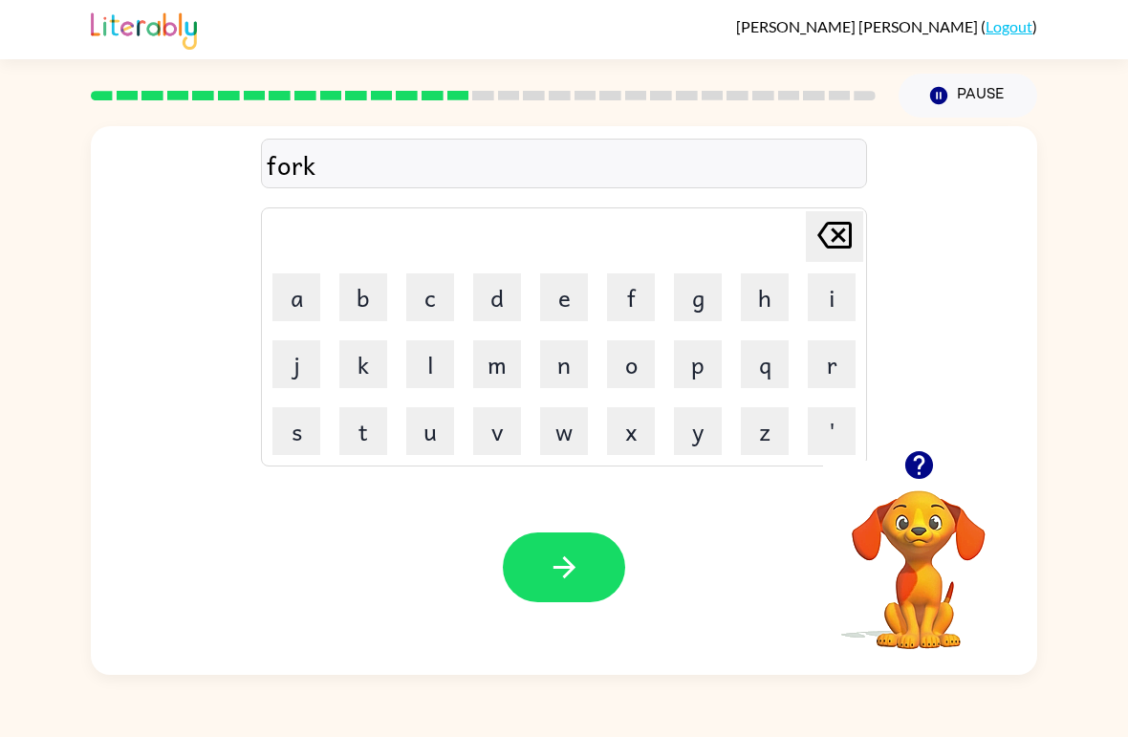
click at [591, 583] on button "button" at bounding box center [564, 567] width 122 height 70
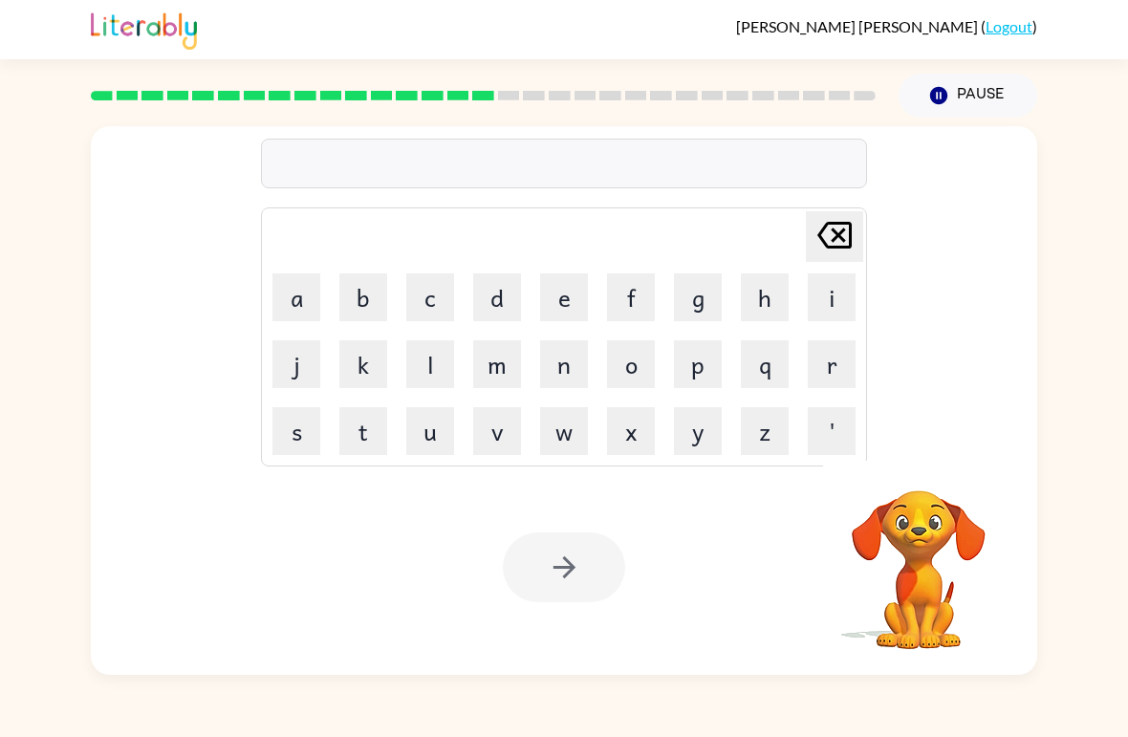
click at [564, 430] on button "w" at bounding box center [564, 431] width 48 height 48
click at [560, 297] on button "e" at bounding box center [564, 297] width 48 height 48
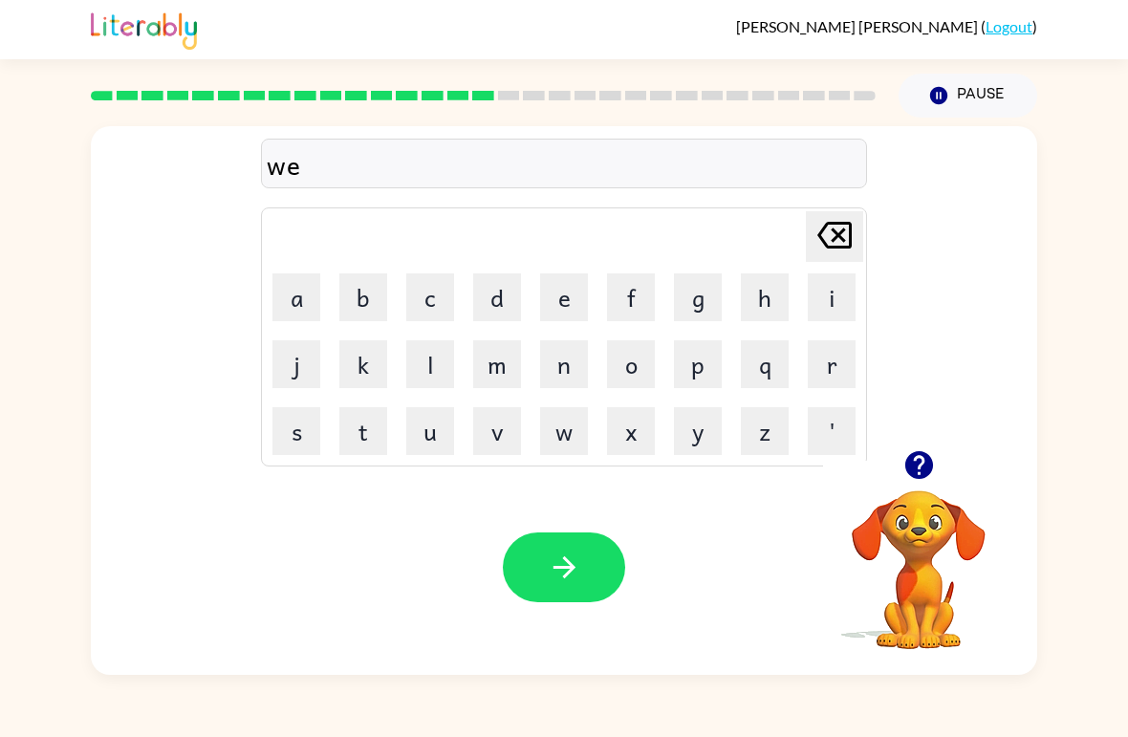
click at [353, 294] on button "b" at bounding box center [363, 297] width 48 height 48
click at [544, 560] on button "button" at bounding box center [564, 567] width 122 height 70
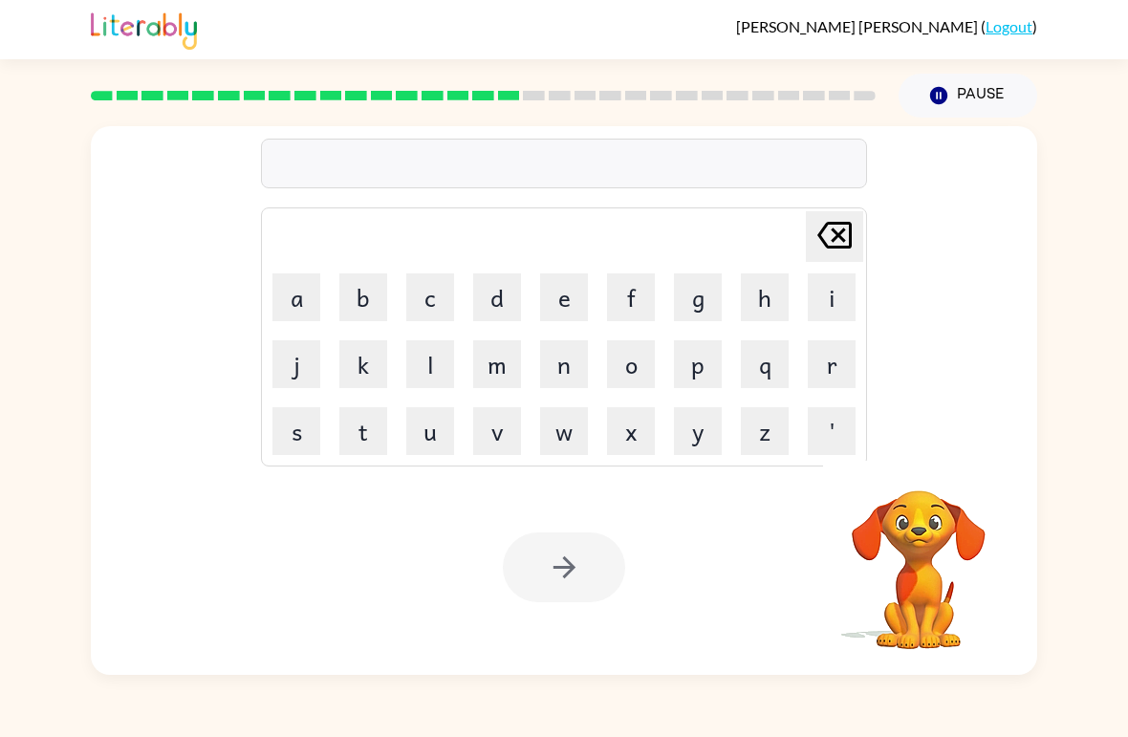
click at [313, 425] on button "s" at bounding box center [296, 431] width 48 height 48
click at [441, 355] on button "l" at bounding box center [430, 364] width 48 height 48
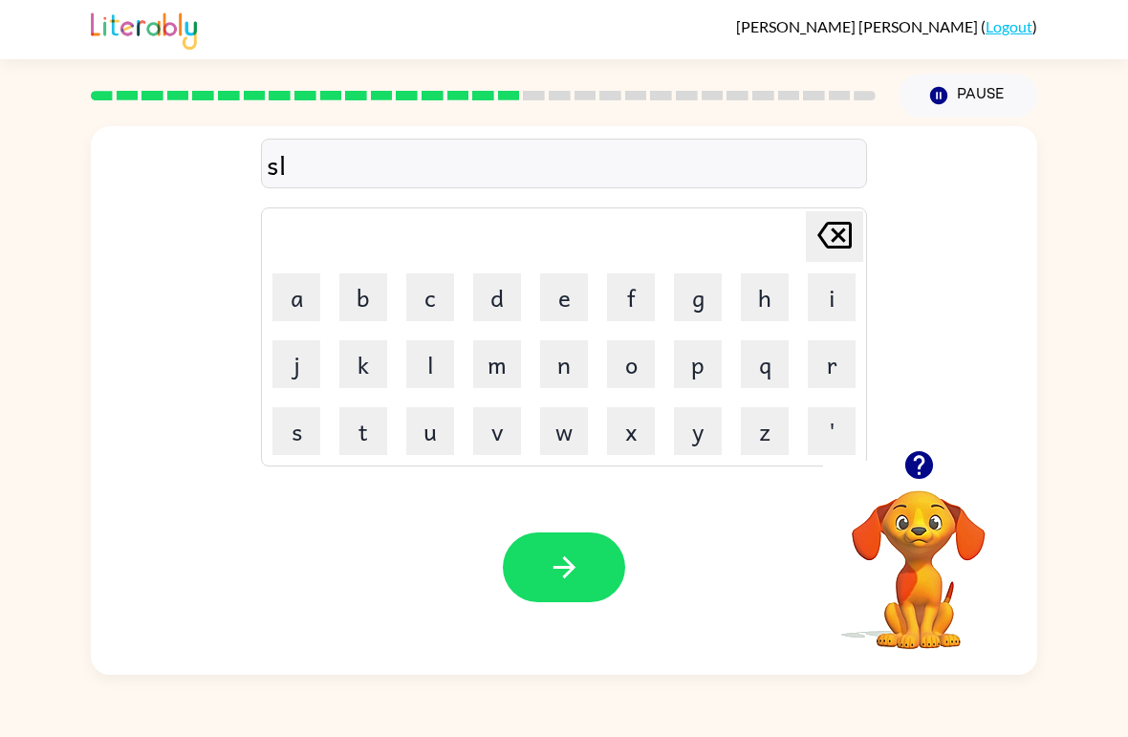
click at [570, 307] on button "e" at bounding box center [564, 297] width 48 height 48
click at [704, 356] on button "p" at bounding box center [698, 364] width 48 height 48
click at [352, 438] on button "t" at bounding box center [363, 431] width 48 height 48
click at [579, 569] on icon "button" at bounding box center [564, 566] width 33 height 33
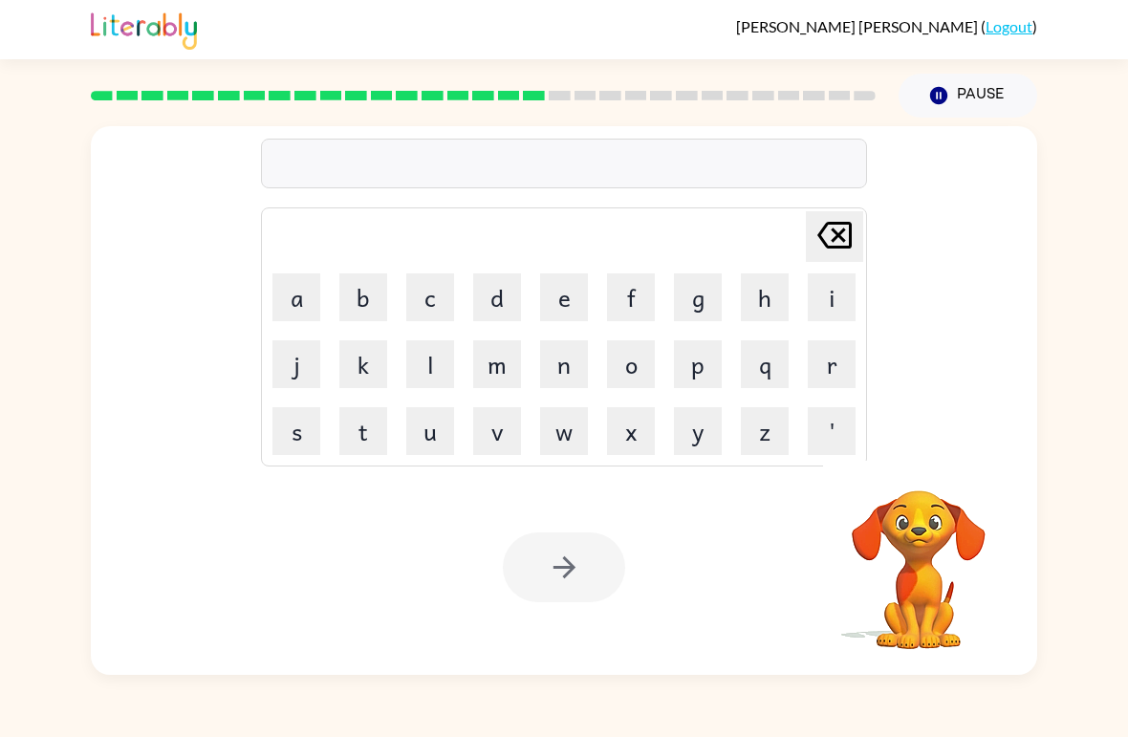
click at [746, 289] on button "h" at bounding box center [765, 297] width 48 height 48
click at [302, 289] on button "a" at bounding box center [296, 297] width 48 height 48
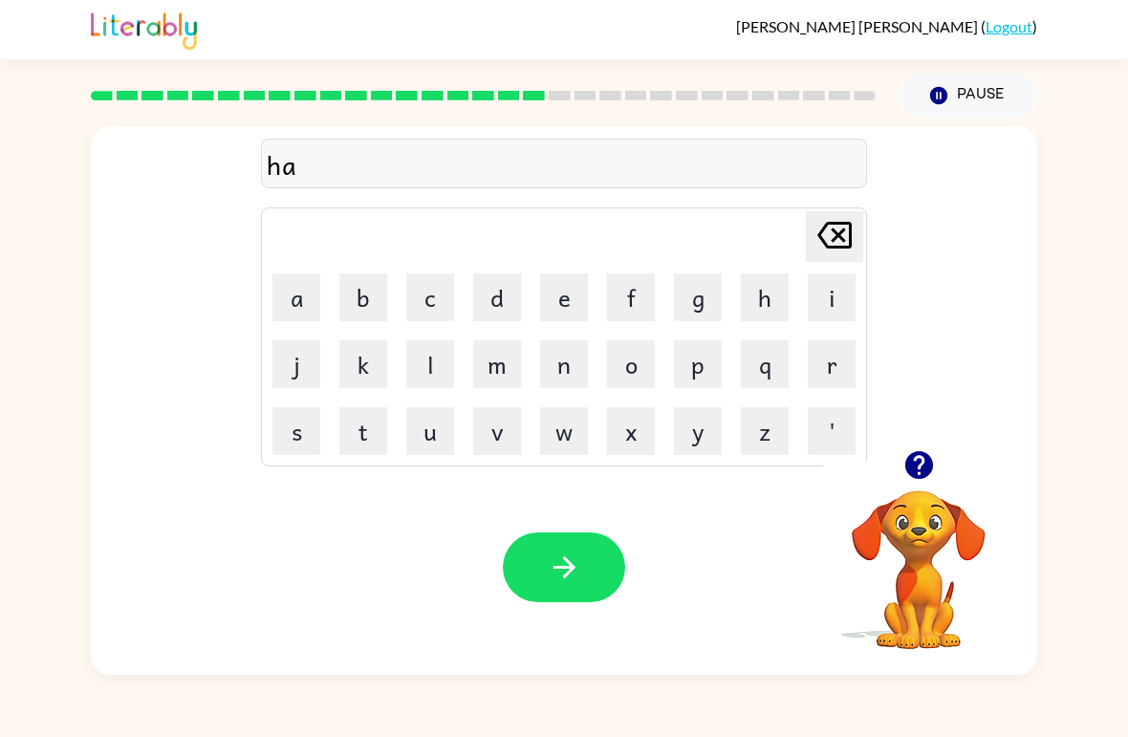
click at [832, 354] on button "r" at bounding box center [831, 364] width 48 height 48
click at [484, 300] on button "d" at bounding box center [497, 297] width 48 height 48
click at [571, 559] on icon "button" at bounding box center [564, 566] width 33 height 33
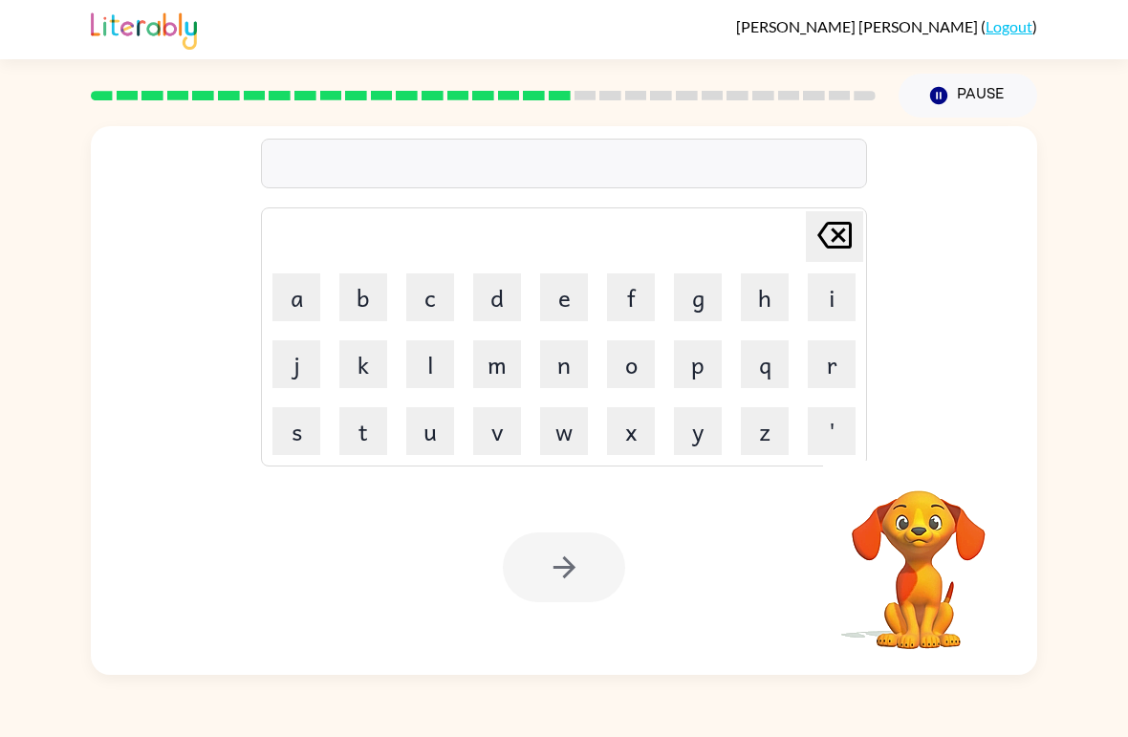
click at [820, 359] on button "r" at bounding box center [831, 364] width 48 height 48
click at [625, 365] on button "o" at bounding box center [631, 364] width 48 height 48
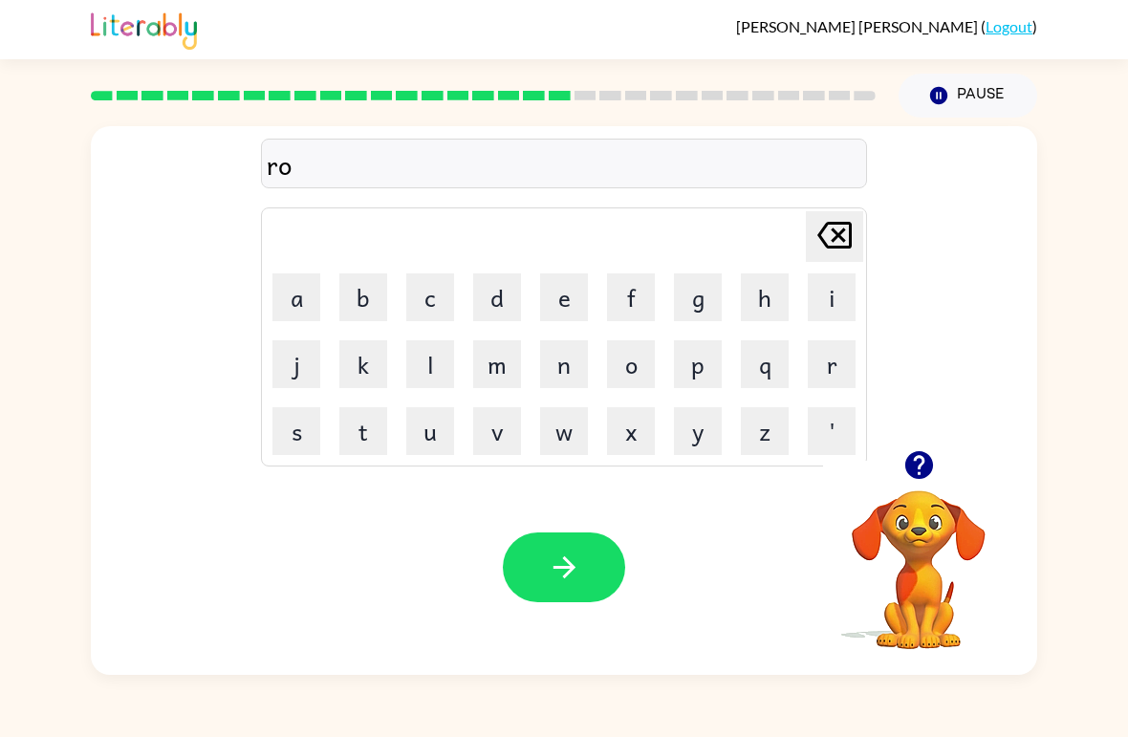
click at [508, 309] on button "d" at bounding box center [497, 297] width 48 height 48
click at [576, 557] on icon "button" at bounding box center [564, 566] width 33 height 33
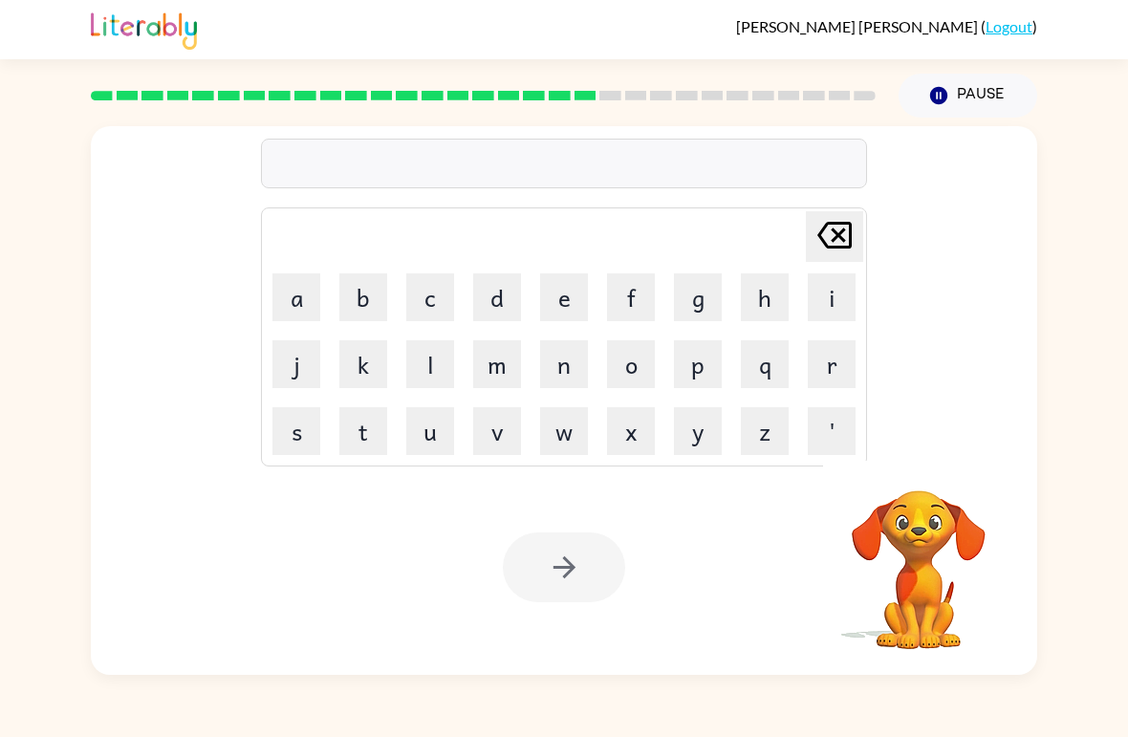
click at [837, 370] on button "r" at bounding box center [831, 364] width 48 height 48
click at [568, 307] on button "e" at bounding box center [564, 297] width 48 height 48
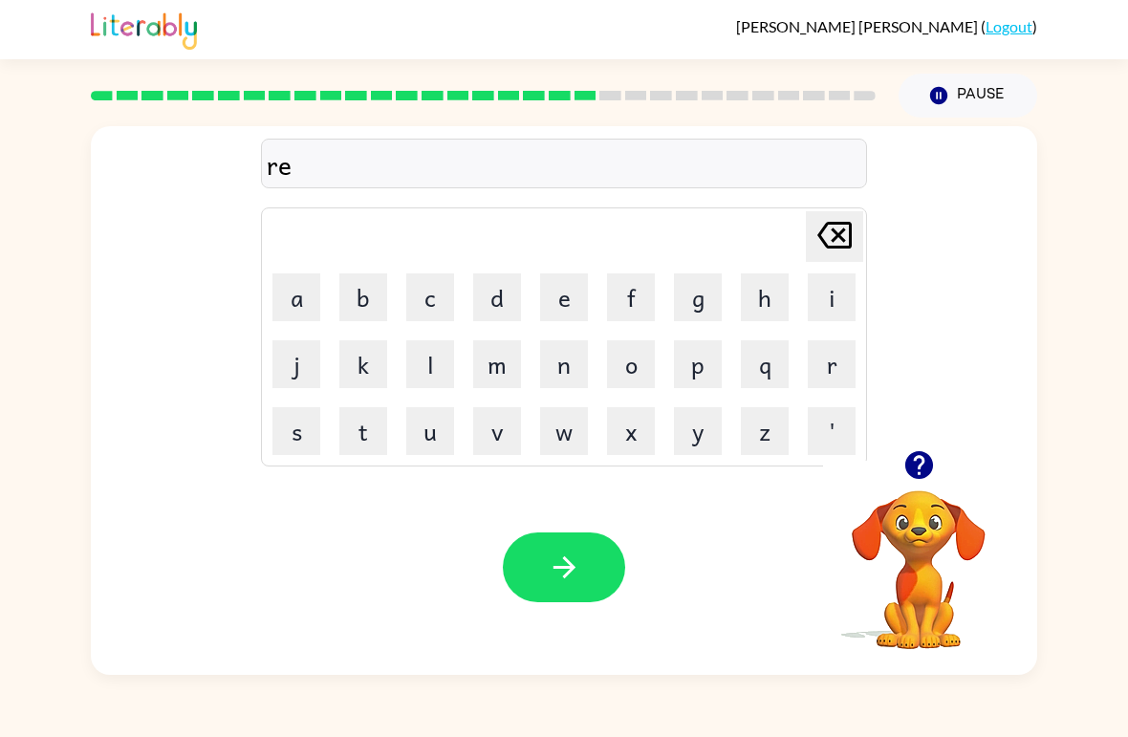
click at [288, 423] on button "s" at bounding box center [296, 431] width 48 height 48
click at [370, 431] on button "t" at bounding box center [363, 431] width 48 height 48
click at [841, 293] on button "i" at bounding box center [831, 297] width 48 height 48
click at [500, 302] on button "d" at bounding box center [497, 297] width 48 height 48
click at [561, 571] on icon "button" at bounding box center [564, 566] width 33 height 33
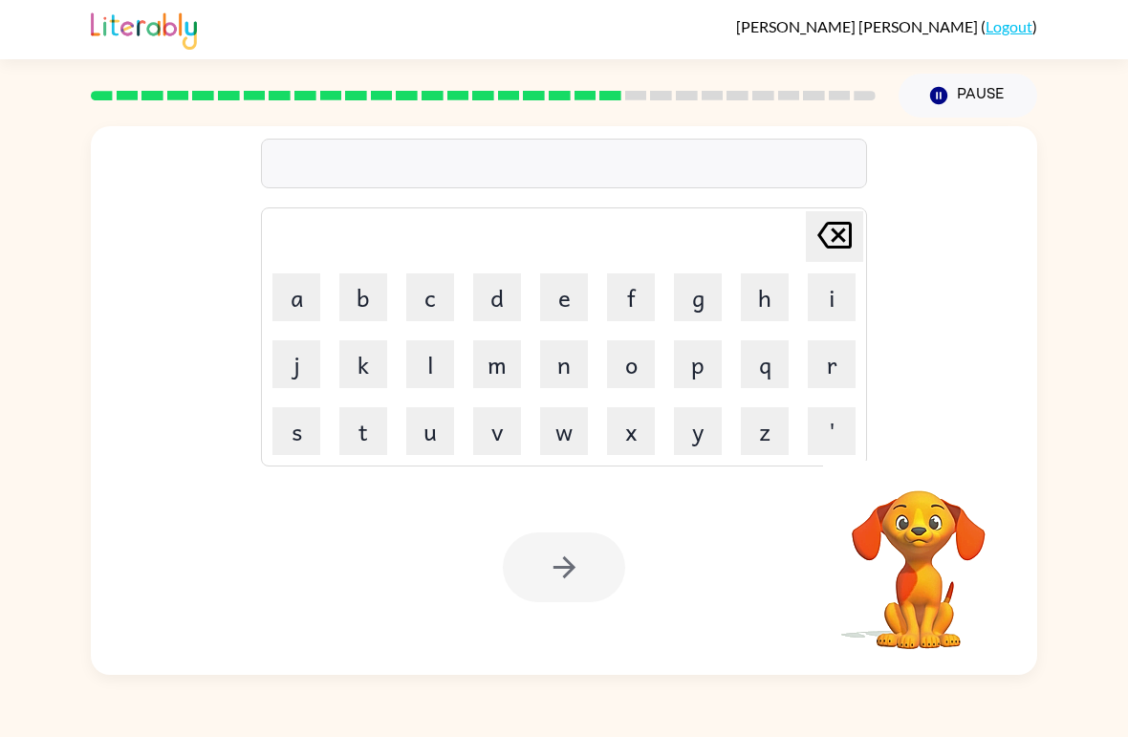
click at [569, 432] on button "w" at bounding box center [564, 431] width 48 height 48
click at [296, 320] on button "a" at bounding box center [296, 297] width 48 height 48
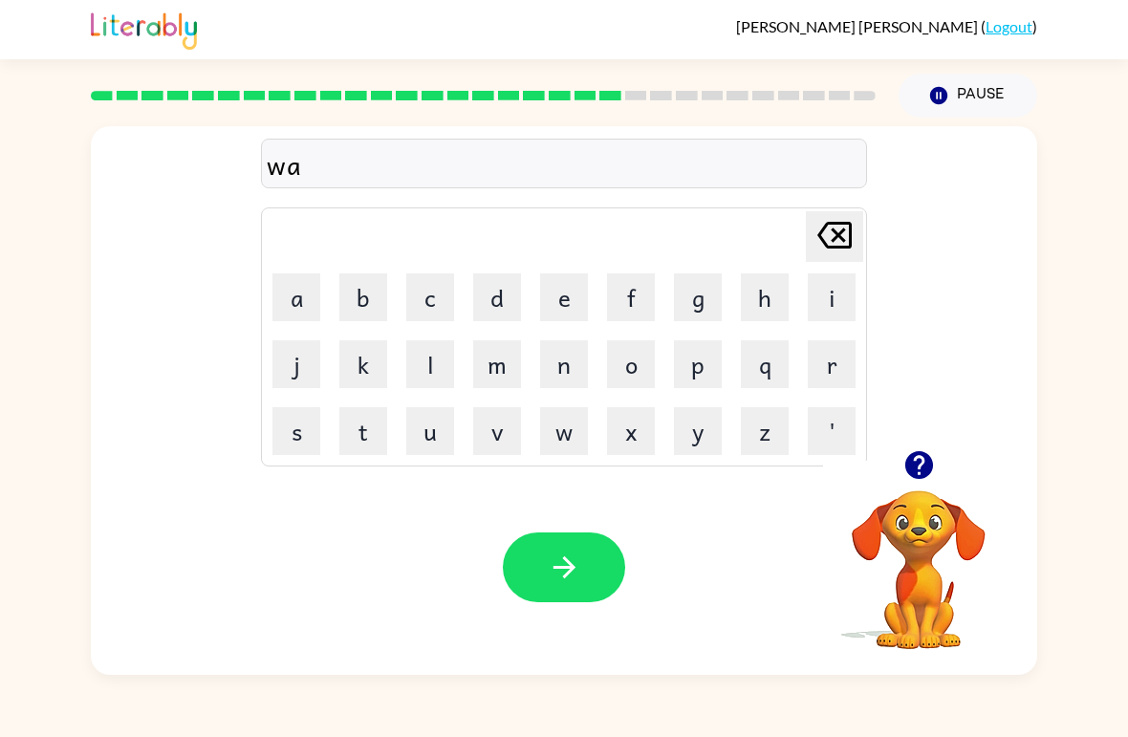
click at [362, 355] on button "k" at bounding box center [363, 364] width 48 height 48
click at [581, 299] on button "e" at bounding box center [564, 297] width 48 height 48
click at [558, 554] on icon "button" at bounding box center [564, 566] width 33 height 33
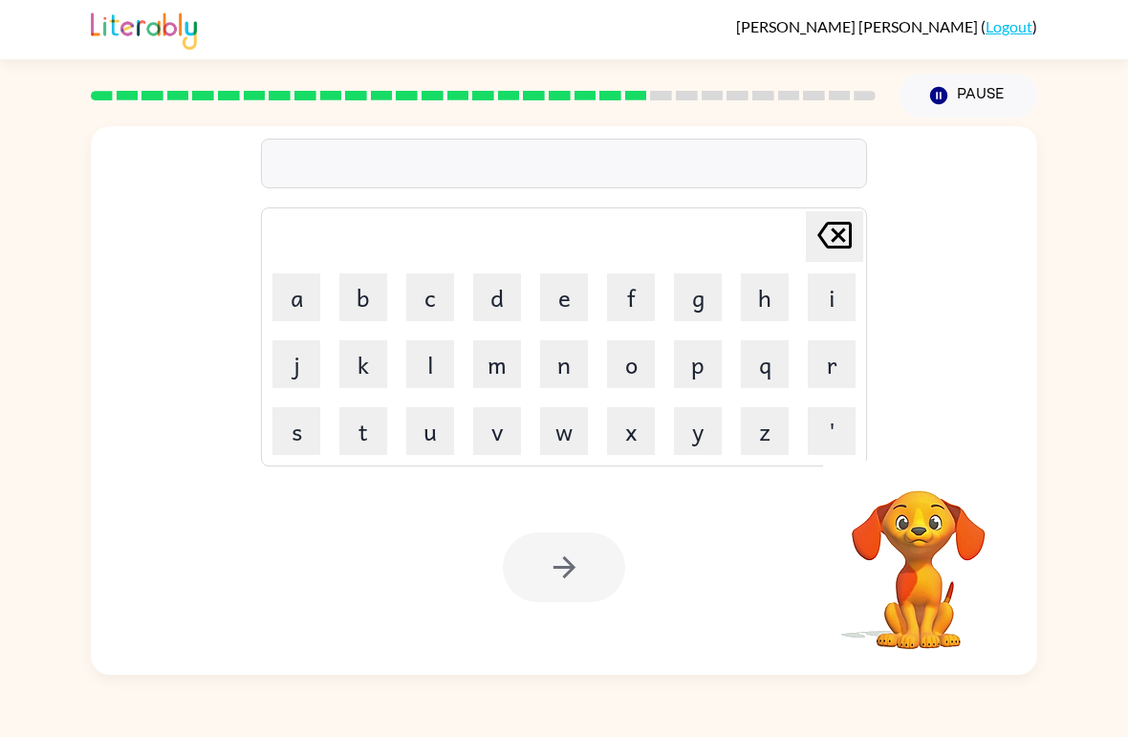
click at [294, 429] on button "s" at bounding box center [296, 431] width 48 height 48
click at [578, 372] on button "n" at bounding box center [564, 364] width 48 height 48
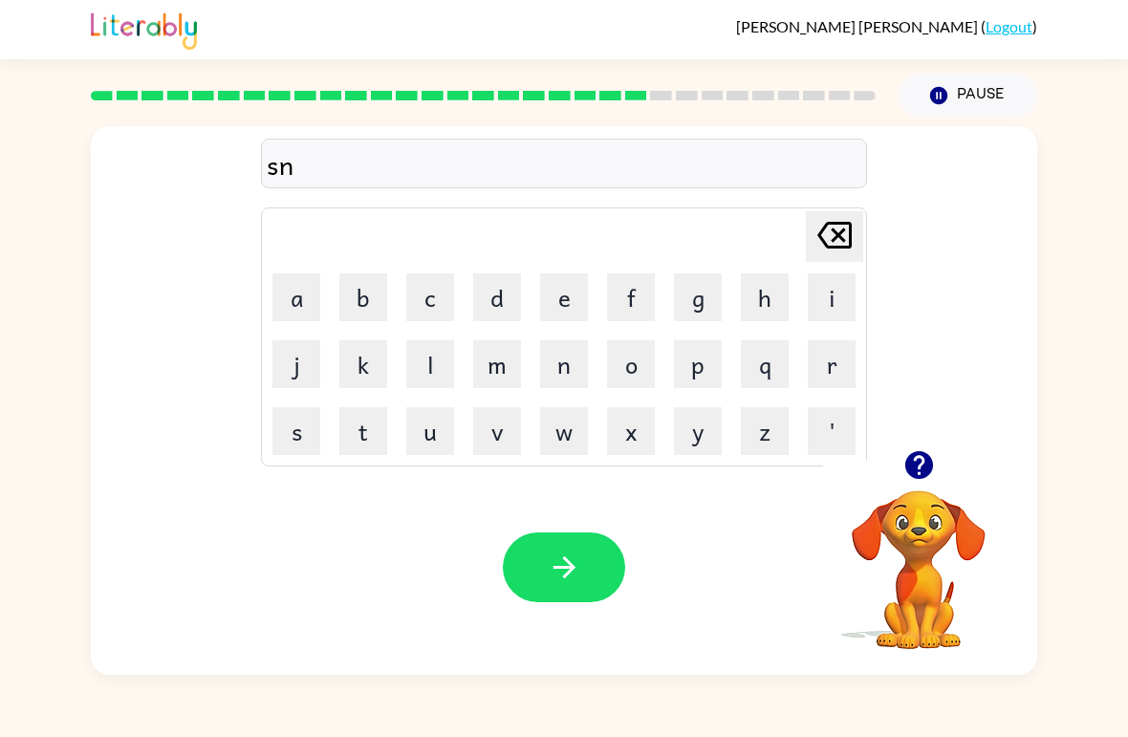
click at [647, 368] on button "o" at bounding box center [631, 364] width 48 height 48
click at [561, 422] on button "w" at bounding box center [564, 431] width 48 height 48
click at [507, 350] on button "m" at bounding box center [497, 364] width 48 height 48
click at [290, 304] on button "a" at bounding box center [296, 297] width 48 height 48
click at [561, 349] on button "n" at bounding box center [564, 364] width 48 height 48
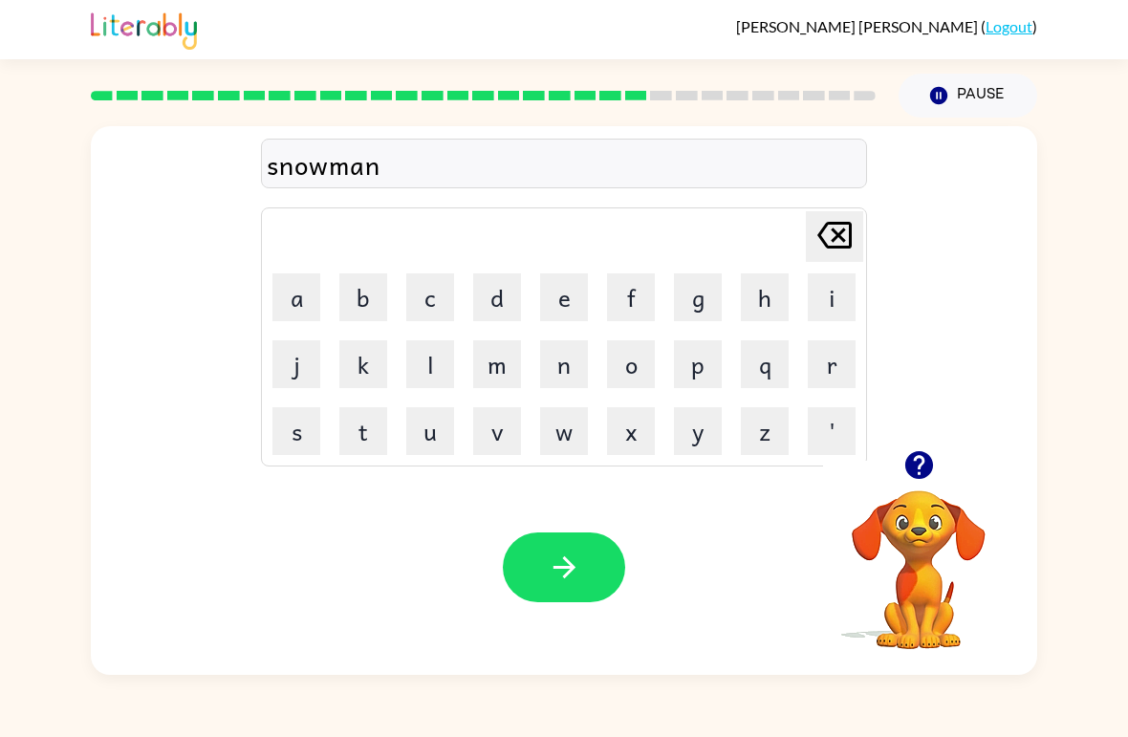
click at [573, 548] on button "button" at bounding box center [564, 567] width 122 height 70
click at [820, 297] on button "i" at bounding box center [831, 297] width 48 height 48
click at [834, 237] on icon "Delete Delete last character input" at bounding box center [834, 235] width 46 height 46
click at [561, 422] on button "w" at bounding box center [564, 431] width 48 height 48
click at [826, 302] on button "i" at bounding box center [831, 297] width 48 height 48
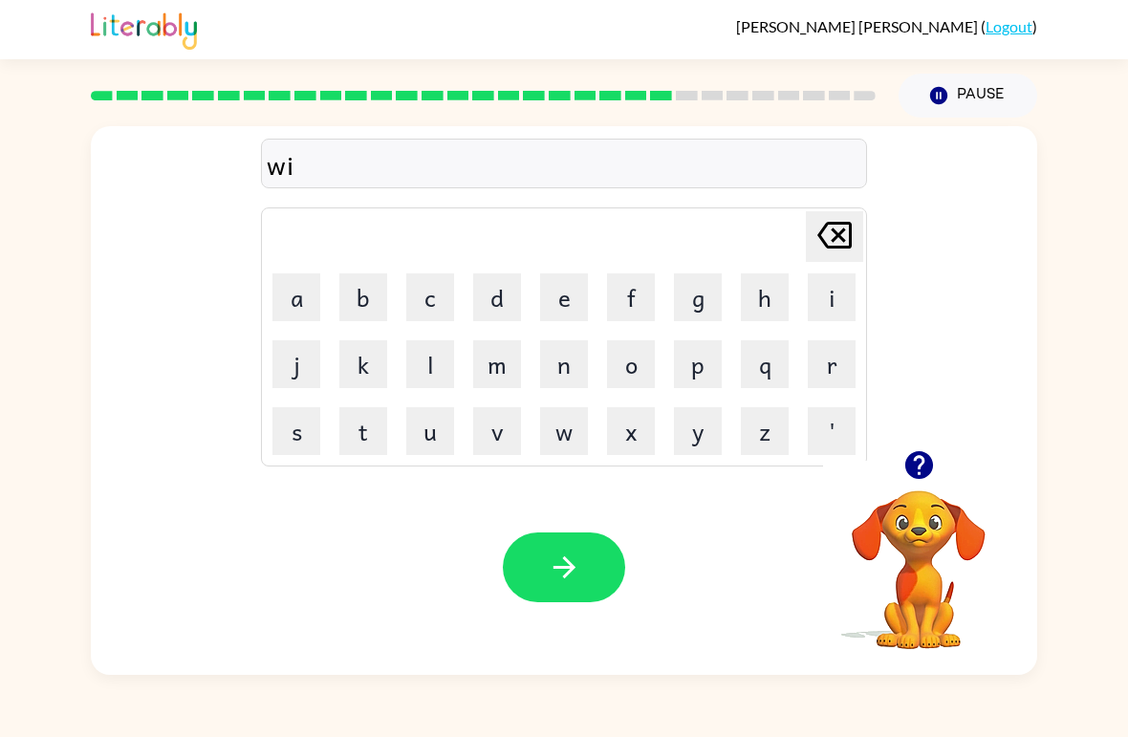
click at [563, 340] on button "n" at bounding box center [564, 364] width 48 height 48
click at [355, 425] on button "t" at bounding box center [363, 431] width 48 height 48
click at [568, 291] on button "e" at bounding box center [564, 297] width 48 height 48
click at [821, 376] on button "r" at bounding box center [831, 364] width 48 height 48
click at [626, 543] on div "Your browser must support playing .mp4 files to use Literably. Please try using…" at bounding box center [564, 567] width 946 height 215
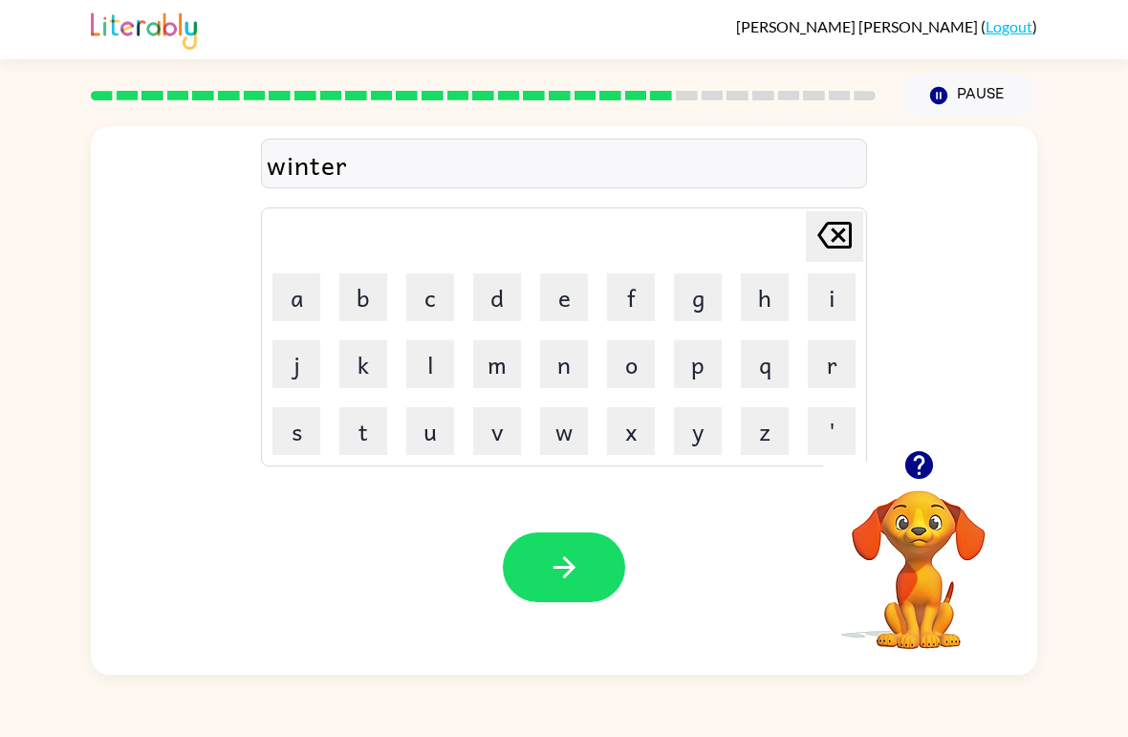
click at [584, 570] on button "button" at bounding box center [564, 567] width 122 height 70
click at [442, 292] on button "c" at bounding box center [430, 297] width 48 height 48
click at [769, 299] on button "h" at bounding box center [765, 297] width 48 height 48
click at [577, 299] on button "e" at bounding box center [564, 297] width 48 height 48
click at [289, 424] on button "s" at bounding box center [296, 431] width 48 height 48
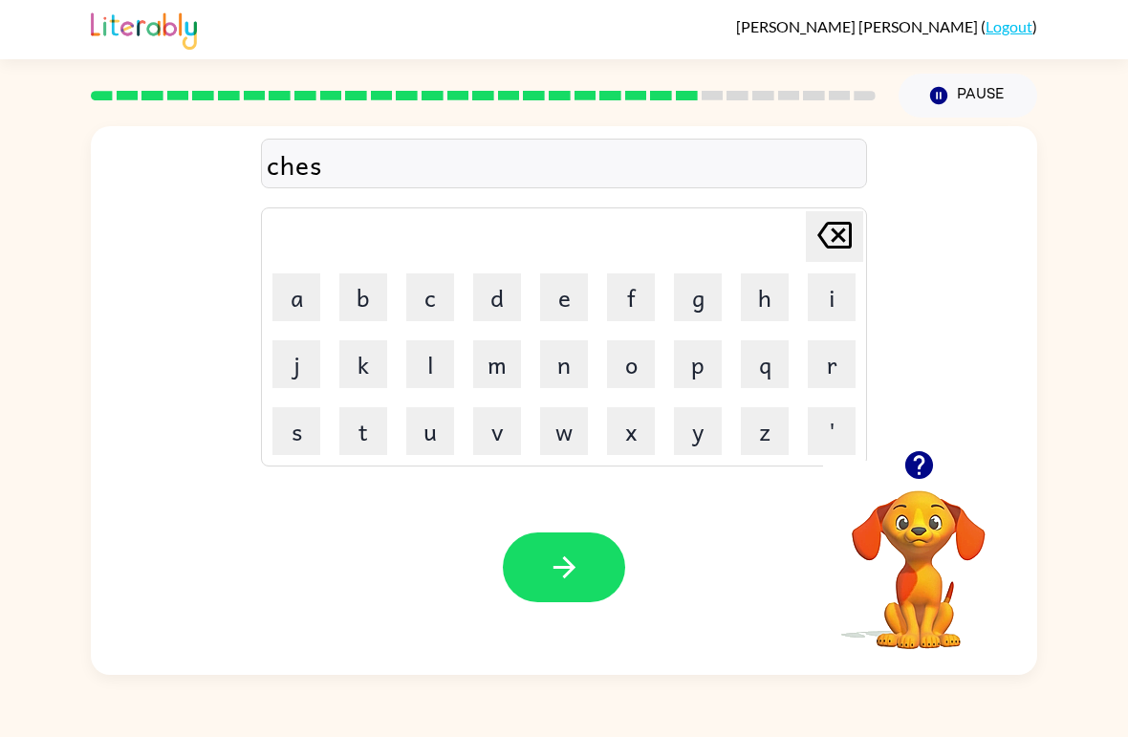
click at [378, 433] on button "t" at bounding box center [363, 431] width 48 height 48
click at [587, 572] on button "button" at bounding box center [564, 567] width 122 height 70
click at [425, 441] on button "u" at bounding box center [430, 431] width 48 height 48
click at [849, 252] on icon "Delete Delete last character input" at bounding box center [834, 235] width 46 height 46
click at [285, 440] on button "s" at bounding box center [296, 431] width 48 height 48
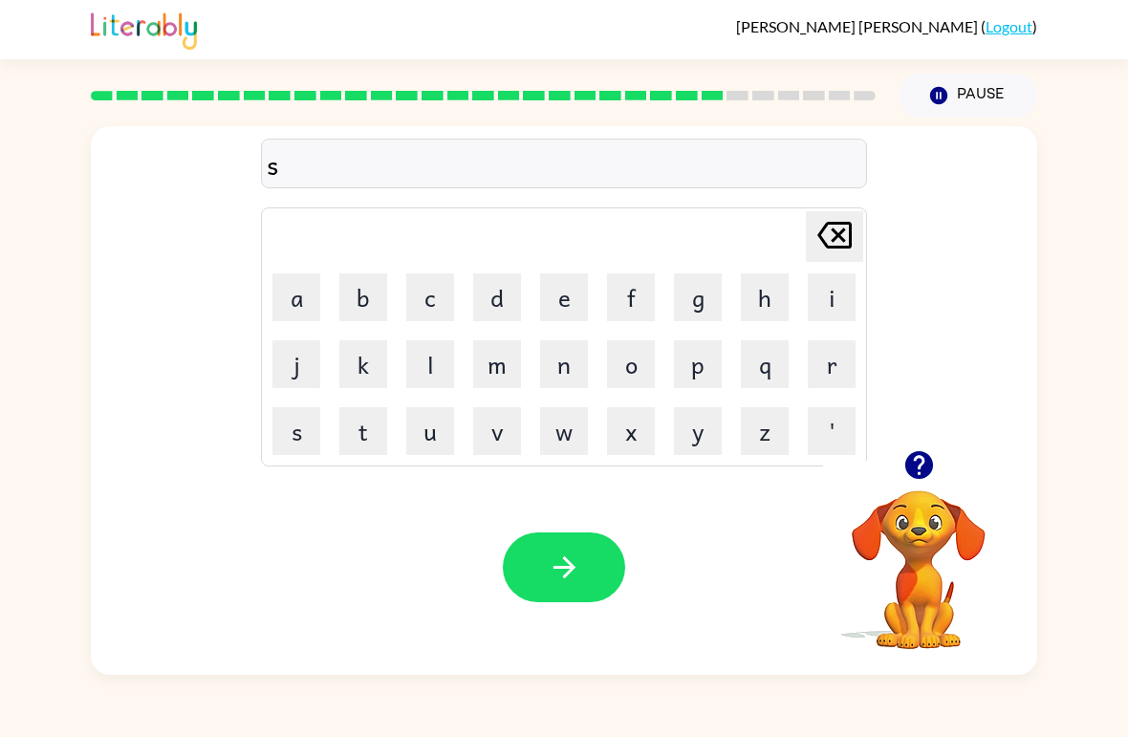
click at [437, 432] on button "u" at bounding box center [430, 431] width 48 height 48
click at [498, 287] on button "d" at bounding box center [497, 297] width 48 height 48
click at [570, 304] on button "e" at bounding box center [564, 297] width 48 height 48
click at [554, 369] on button "n" at bounding box center [564, 364] width 48 height 48
click at [598, 570] on button "button" at bounding box center [564, 567] width 122 height 70
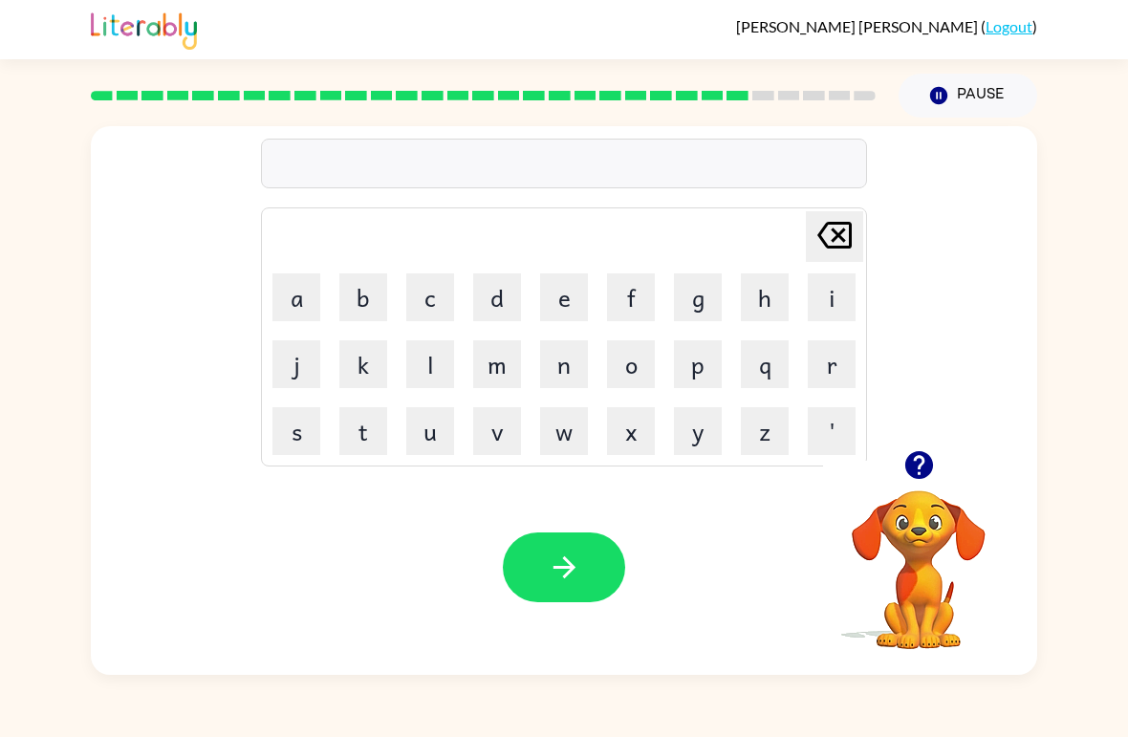
click at [418, 296] on button "c" at bounding box center [430, 297] width 48 height 48
click at [645, 370] on button "o" at bounding box center [631, 364] width 48 height 48
click at [566, 362] on button "n" at bounding box center [564, 364] width 48 height 48
click at [549, 291] on button "e" at bounding box center [564, 297] width 48 height 48
click at [570, 563] on icon "button" at bounding box center [564, 566] width 33 height 33
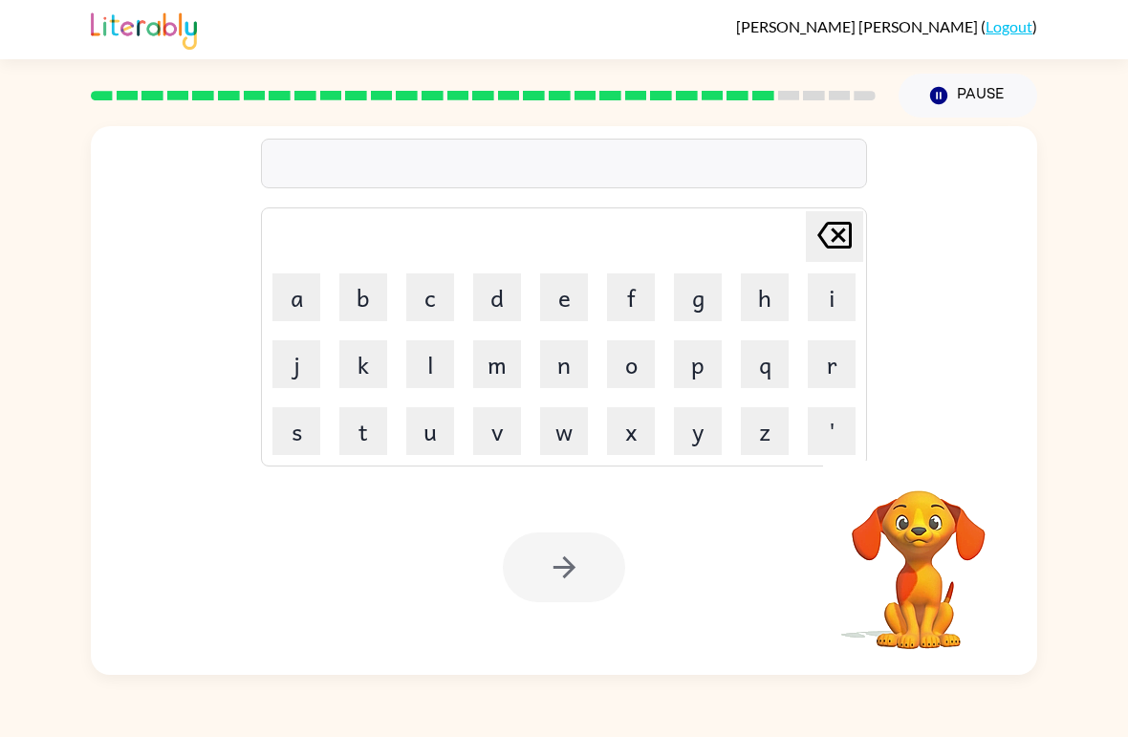
click at [429, 296] on button "c" at bounding box center [430, 297] width 48 height 48
click at [773, 302] on button "h" at bounding box center [765, 297] width 48 height 48
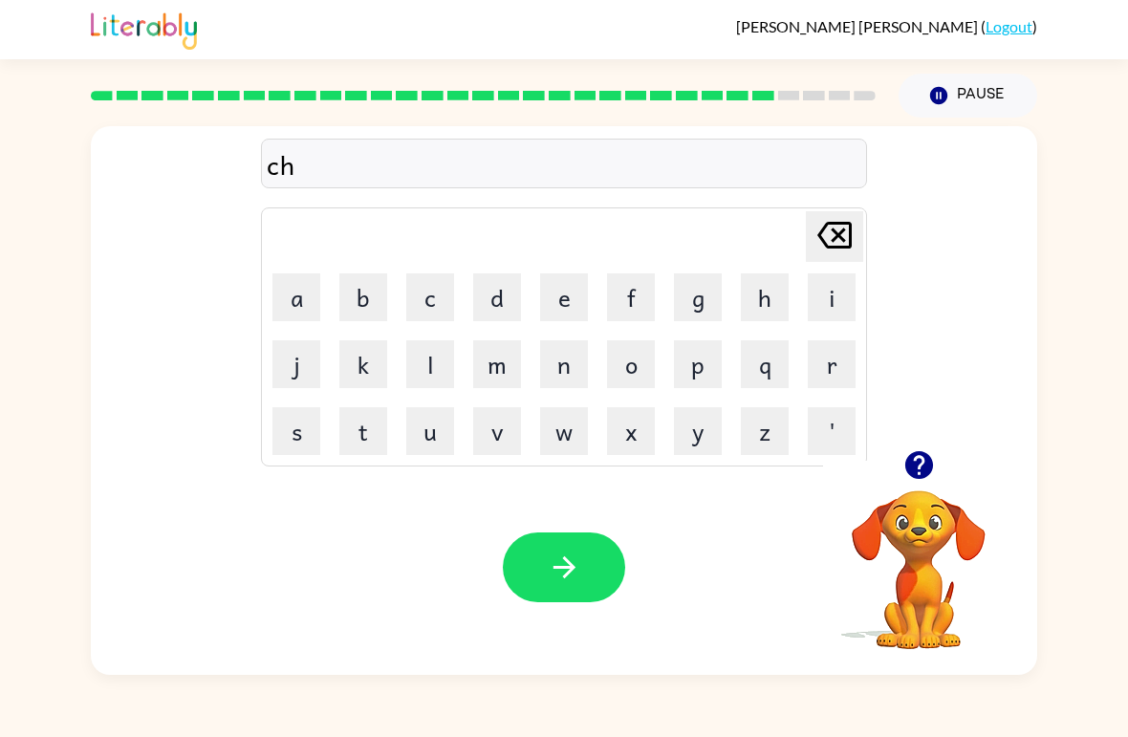
click at [305, 296] on button "a" at bounding box center [296, 297] width 48 height 48
click at [571, 374] on button "n" at bounding box center [564, 364] width 48 height 48
click at [562, 303] on button "e" at bounding box center [564, 297] width 48 height 48
click at [608, 557] on button "button" at bounding box center [564, 567] width 122 height 70
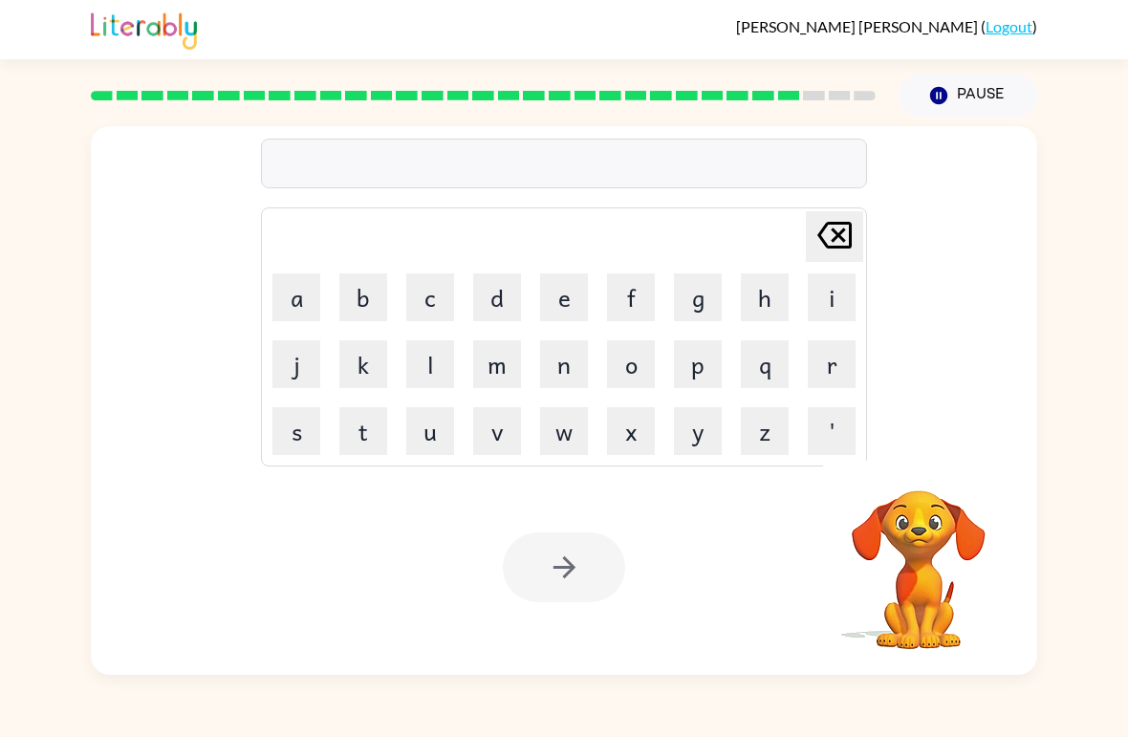
click at [306, 439] on button "s" at bounding box center [296, 431] width 48 height 48
click at [767, 290] on button "h" at bounding box center [765, 297] width 48 height 48
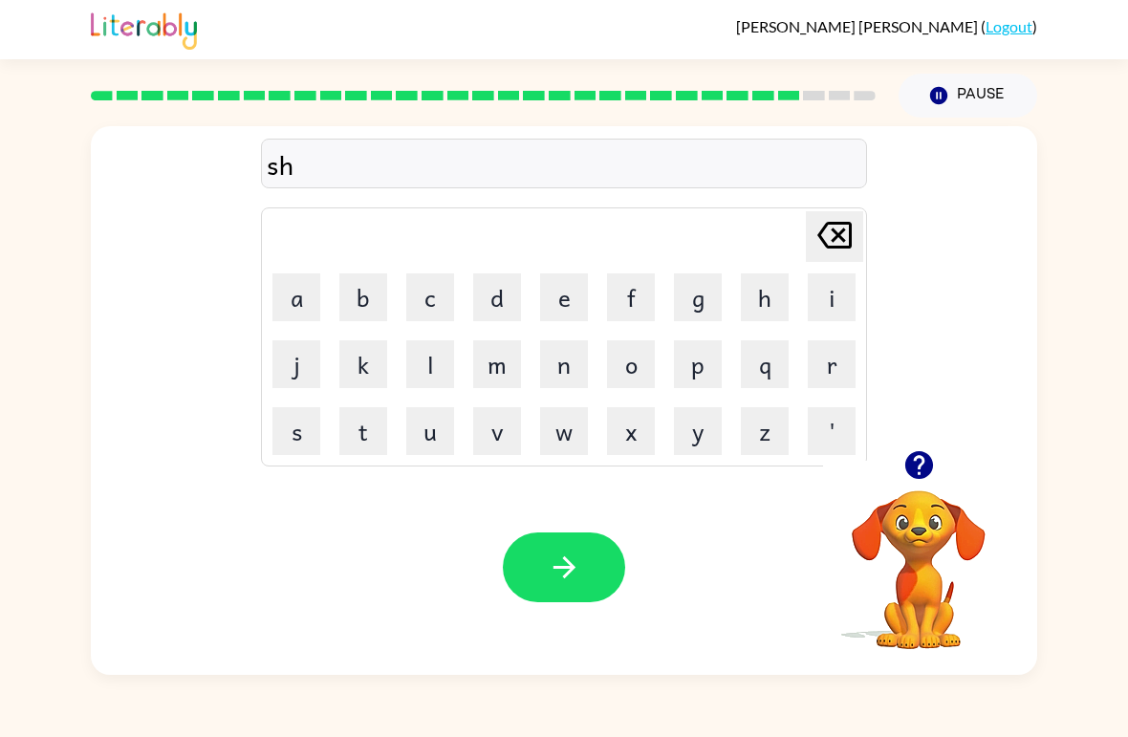
click at [420, 427] on button "u" at bounding box center [430, 431] width 48 height 48
click at [360, 425] on button "t" at bounding box center [363, 431] width 48 height 48
click at [591, 553] on button "button" at bounding box center [564, 567] width 122 height 70
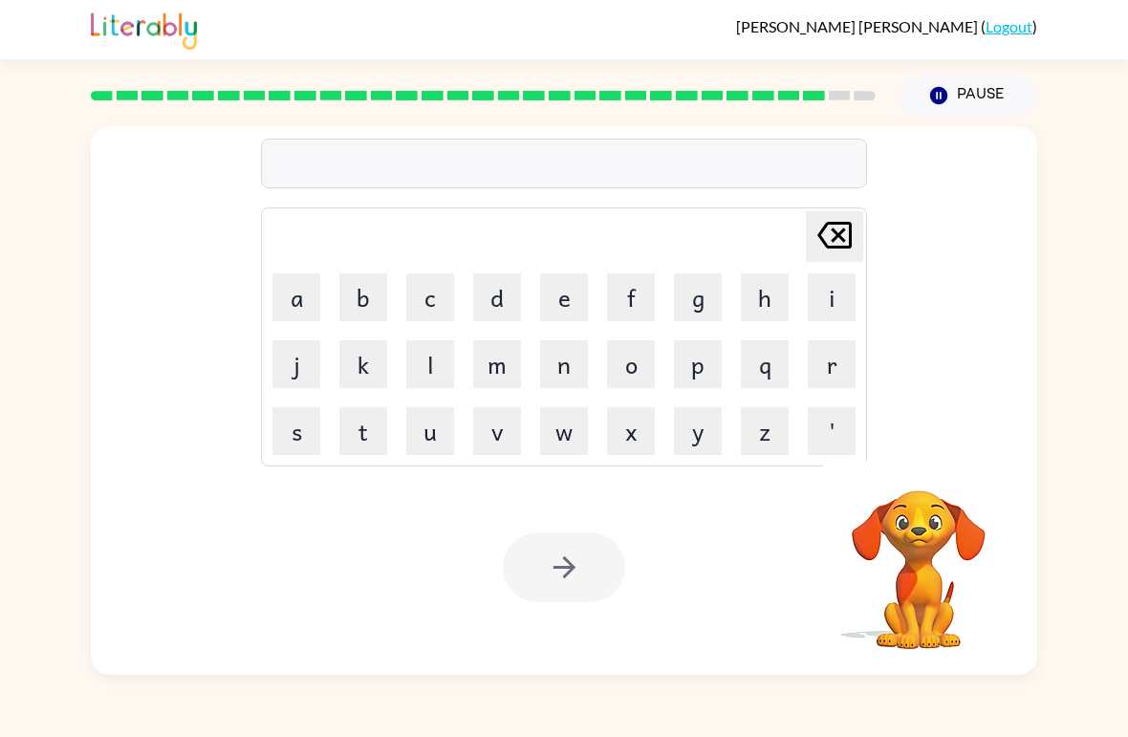
click at [368, 418] on button "t" at bounding box center [363, 431] width 48 height 48
click at [780, 290] on button "h" at bounding box center [765, 297] width 48 height 48
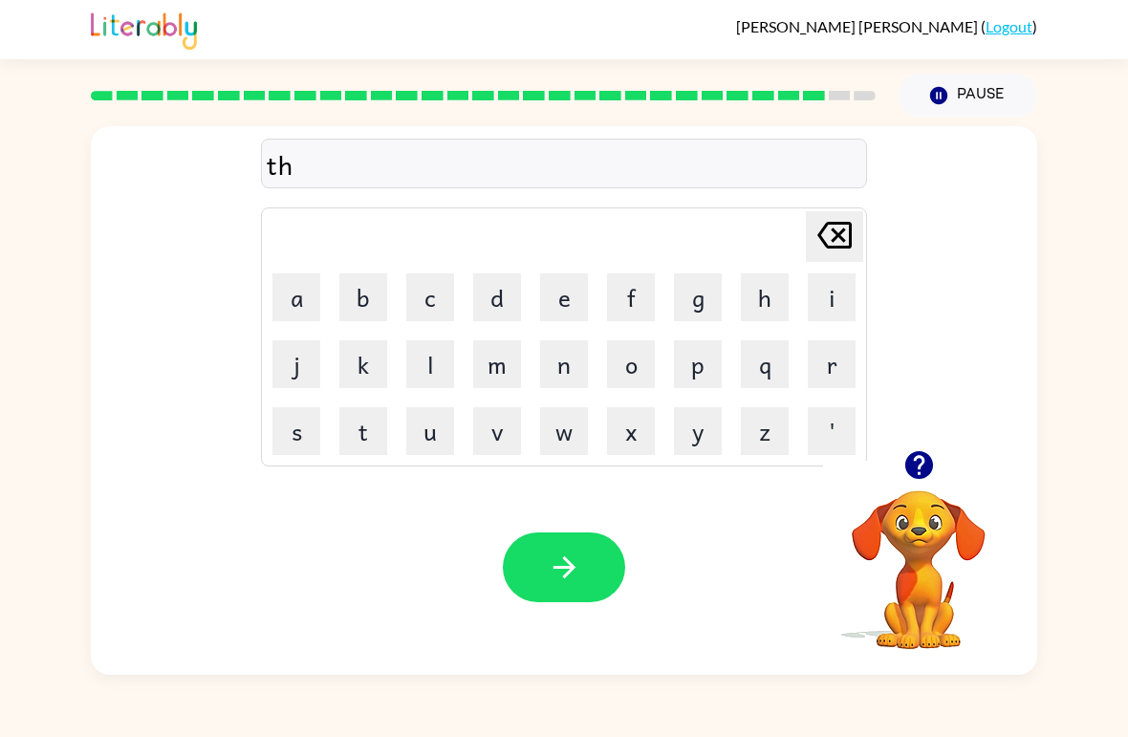
click at [840, 362] on button "r" at bounding box center [831, 364] width 48 height 48
click at [299, 427] on button "s" at bounding box center [296, 431] width 48 height 48
click at [358, 427] on button "t" at bounding box center [363, 431] width 48 height 48
click at [577, 575] on icon "button" at bounding box center [564, 566] width 33 height 33
click at [831, 362] on button "r" at bounding box center [831, 364] width 48 height 48
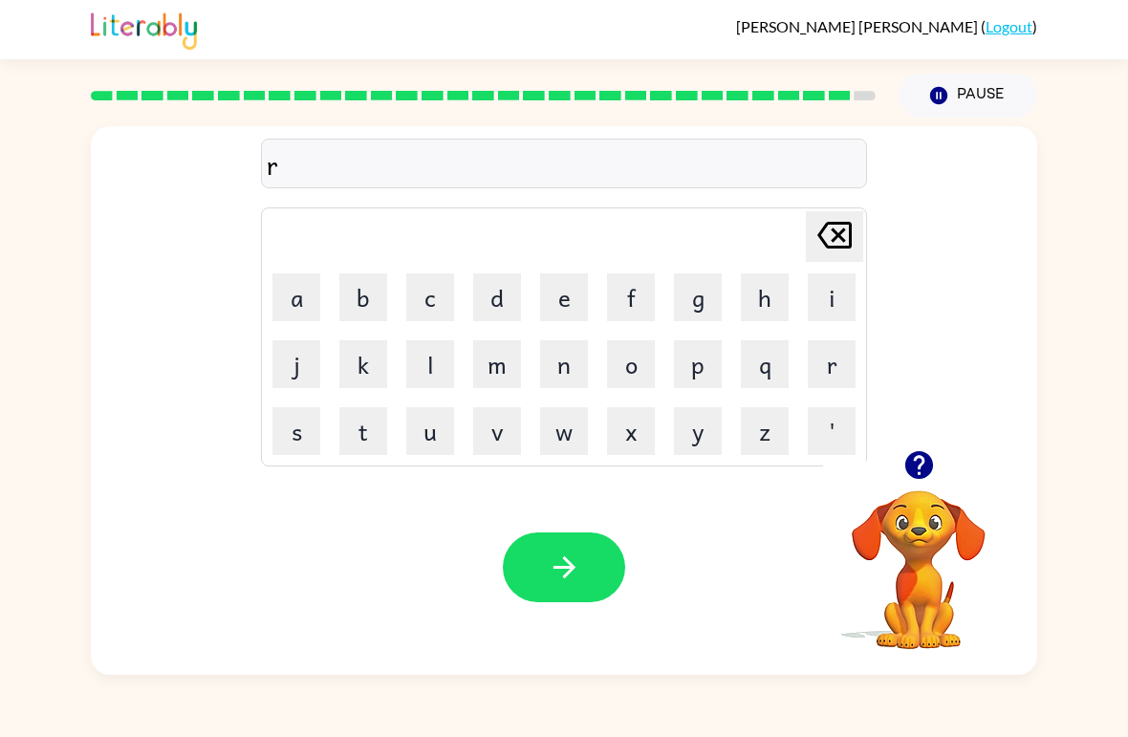
click at [835, 277] on button "i" at bounding box center [831, 297] width 48 height 48
click at [704, 374] on button "p" at bounding box center [698, 364] width 48 height 48
click at [568, 292] on button "e" at bounding box center [564, 297] width 48 height 48
click at [591, 554] on button "button" at bounding box center [564, 567] width 122 height 70
